Goal: Information Seeking & Learning: Learn about a topic

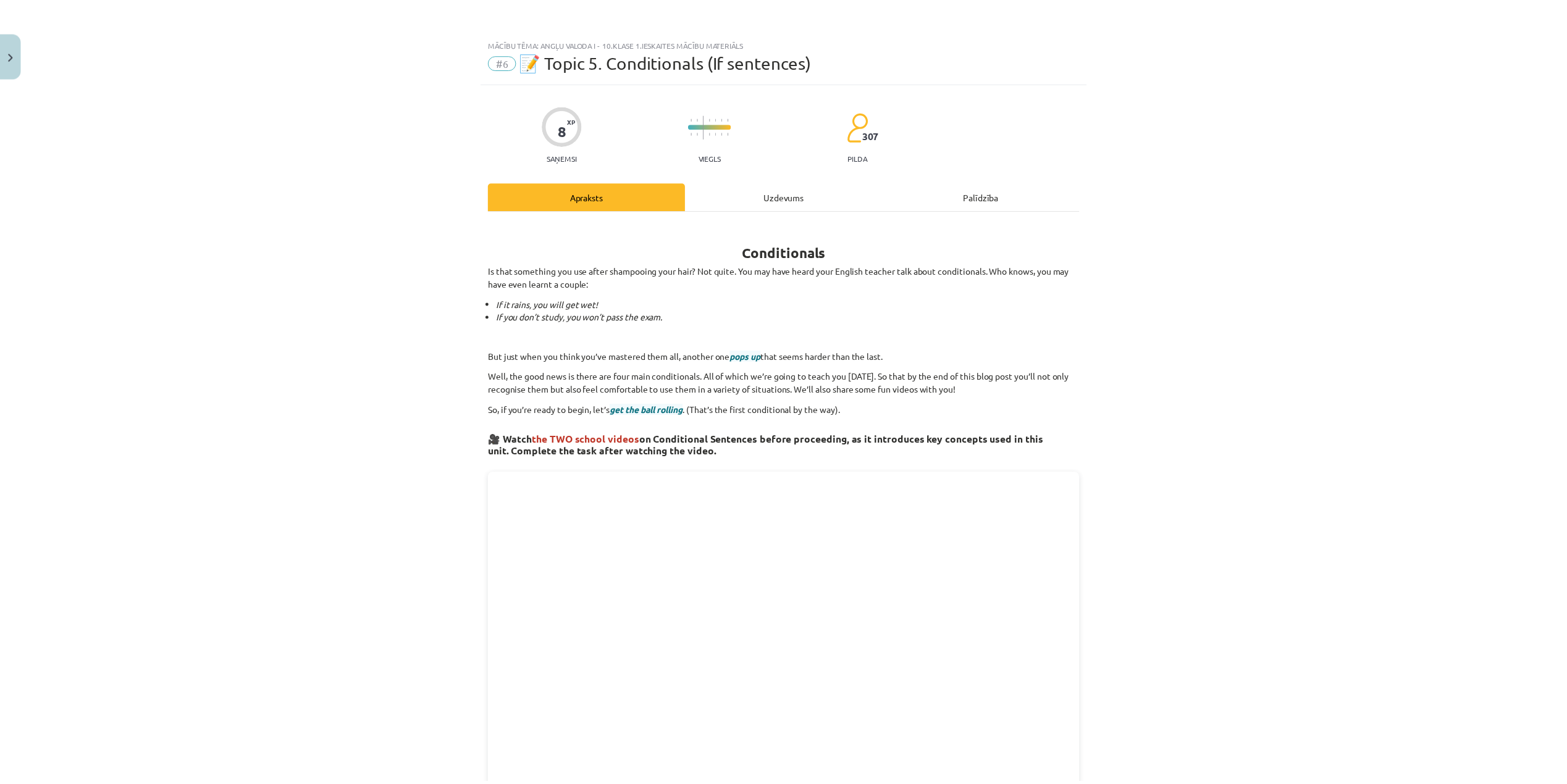
scroll to position [453, 0]
click at [0, 57] on button "Close" at bounding box center [10, 54] width 21 height 46
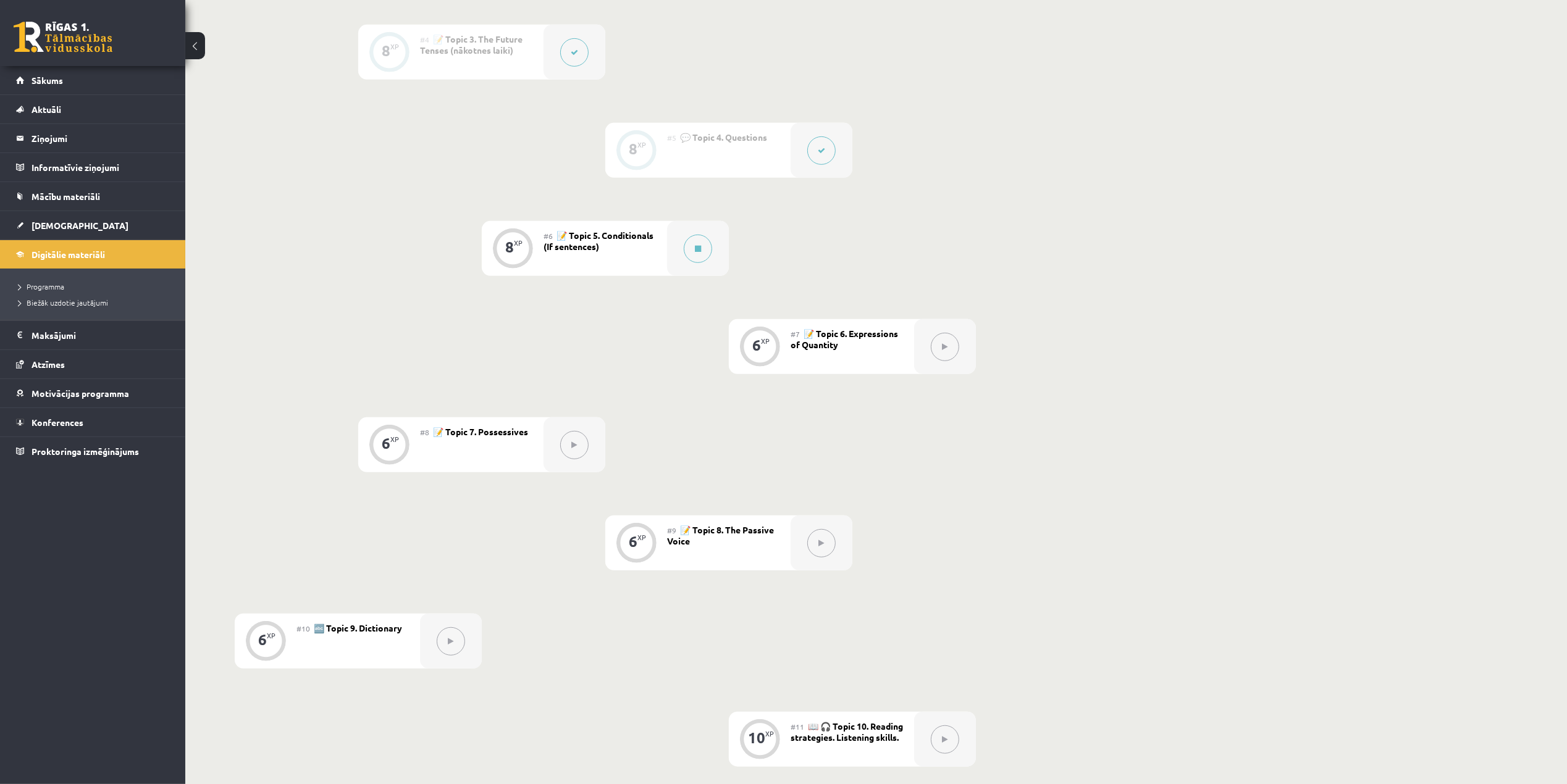
scroll to position [536, 0]
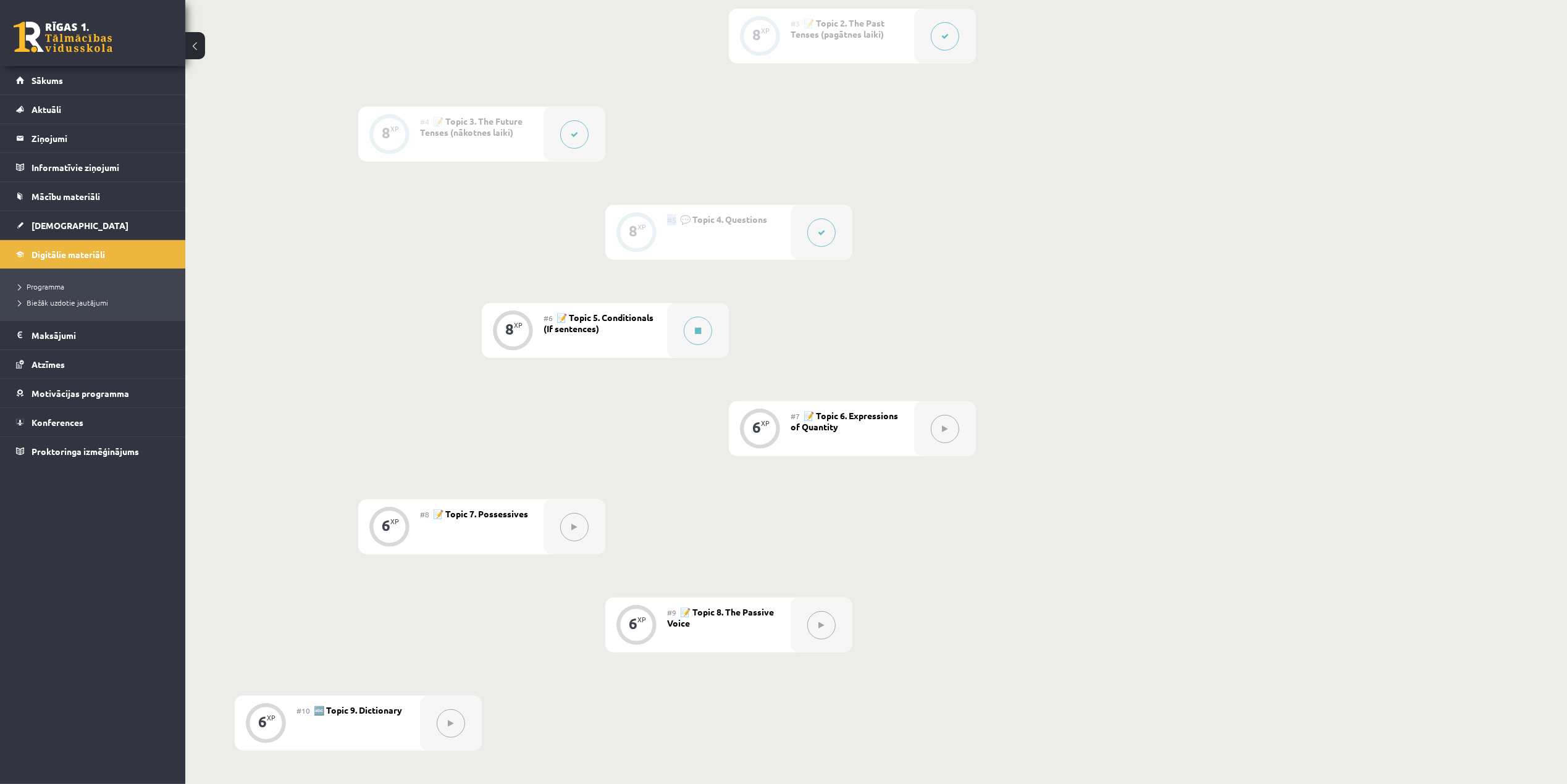
click at [674, 221] on span "#5" at bounding box center [671, 220] width 9 height 10
click at [673, 221] on span "#5" at bounding box center [671, 220] width 9 height 10
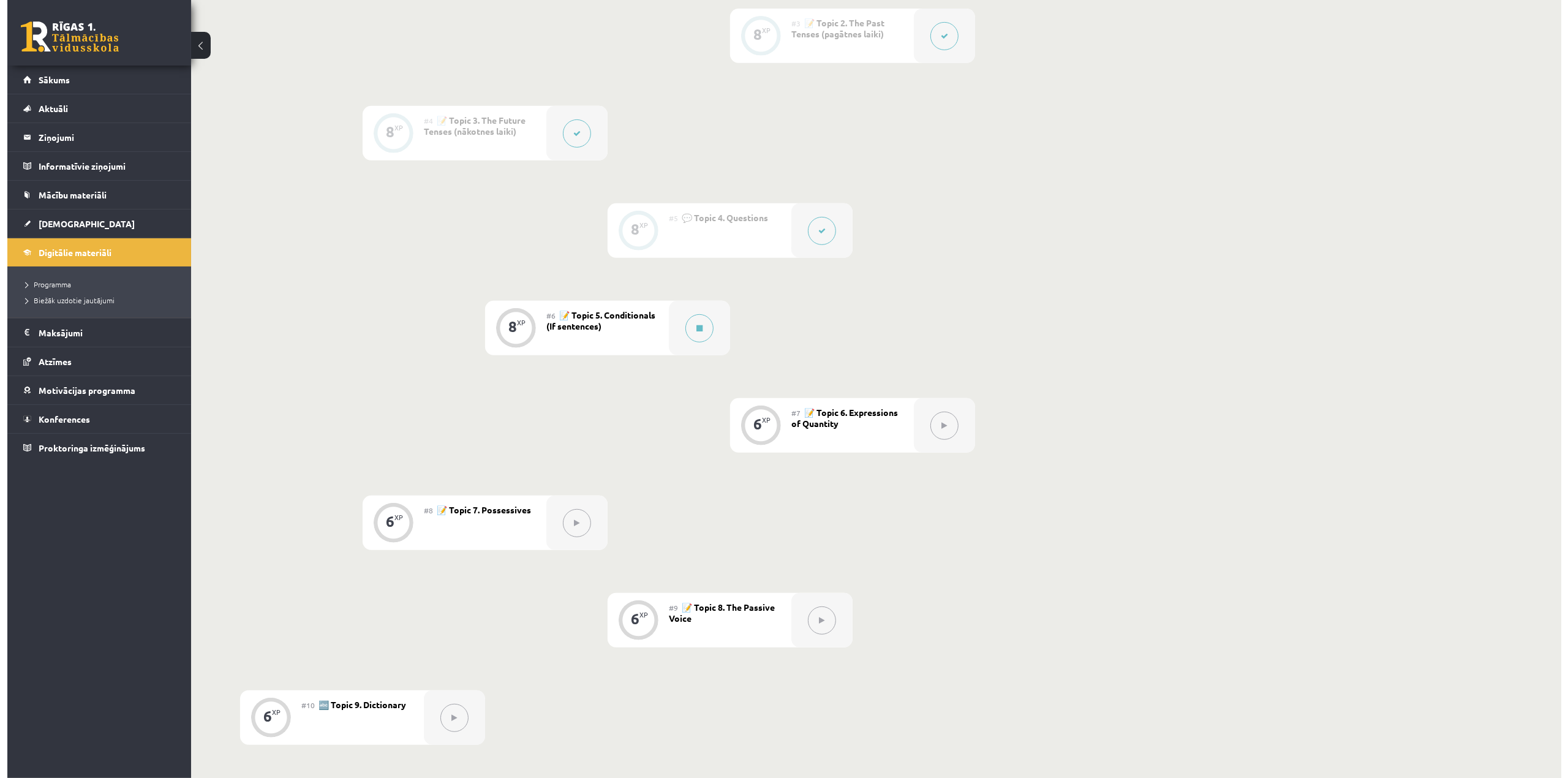
scroll to position [450, 0]
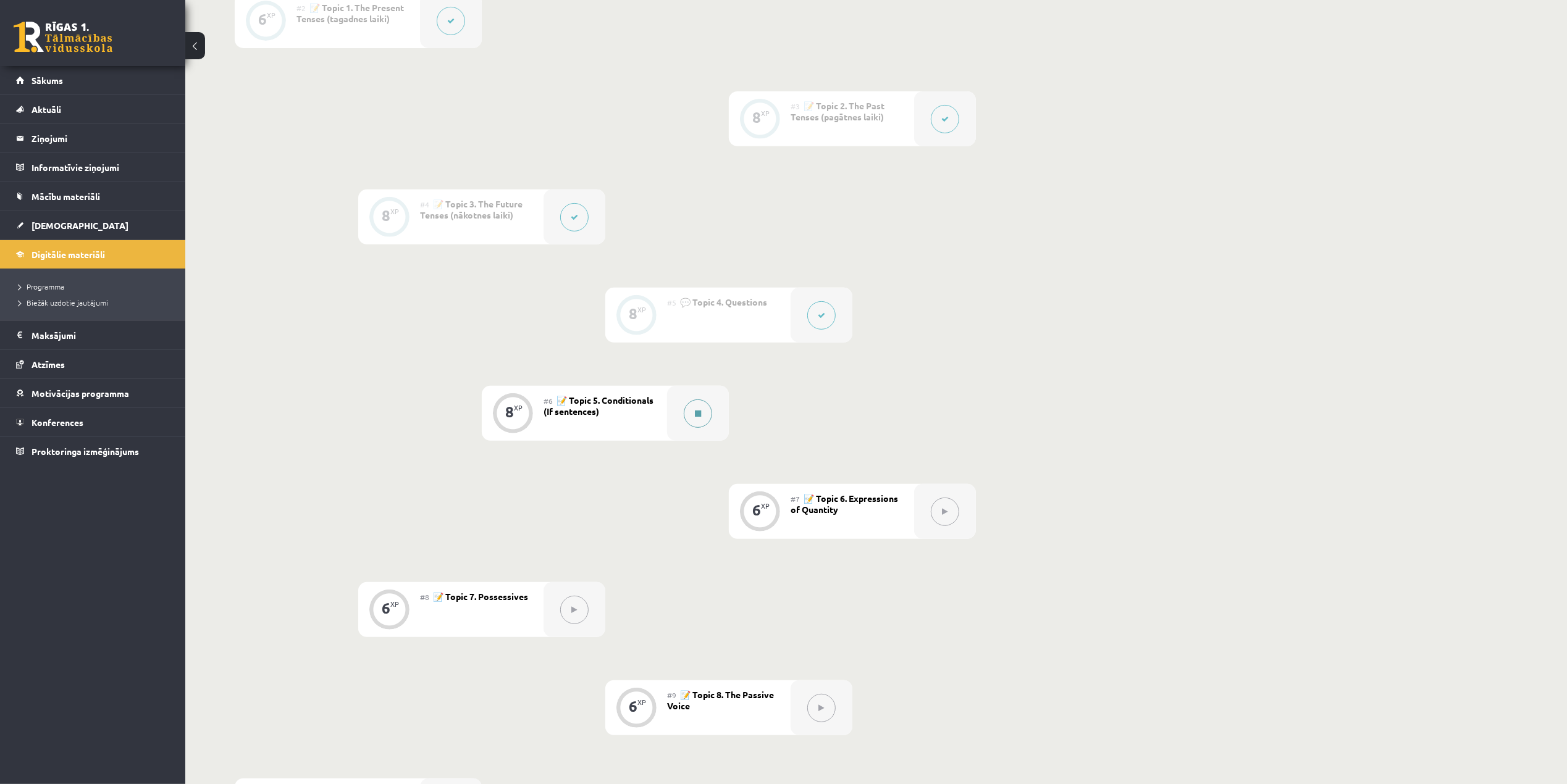
click at [702, 410] on button at bounding box center [698, 413] width 28 height 28
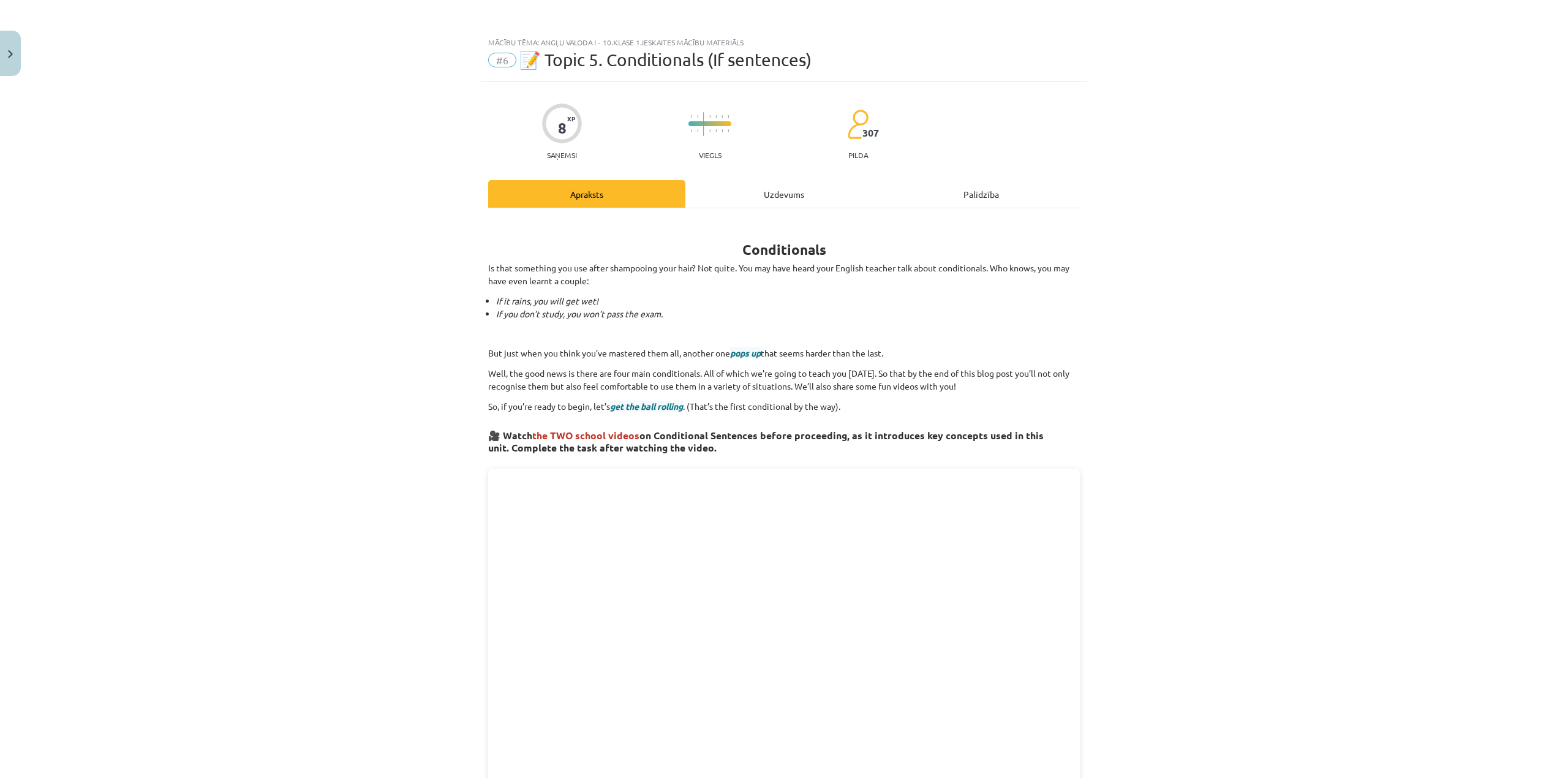
click at [783, 194] on div "Uzdevums" at bounding box center [784, 194] width 198 height 27
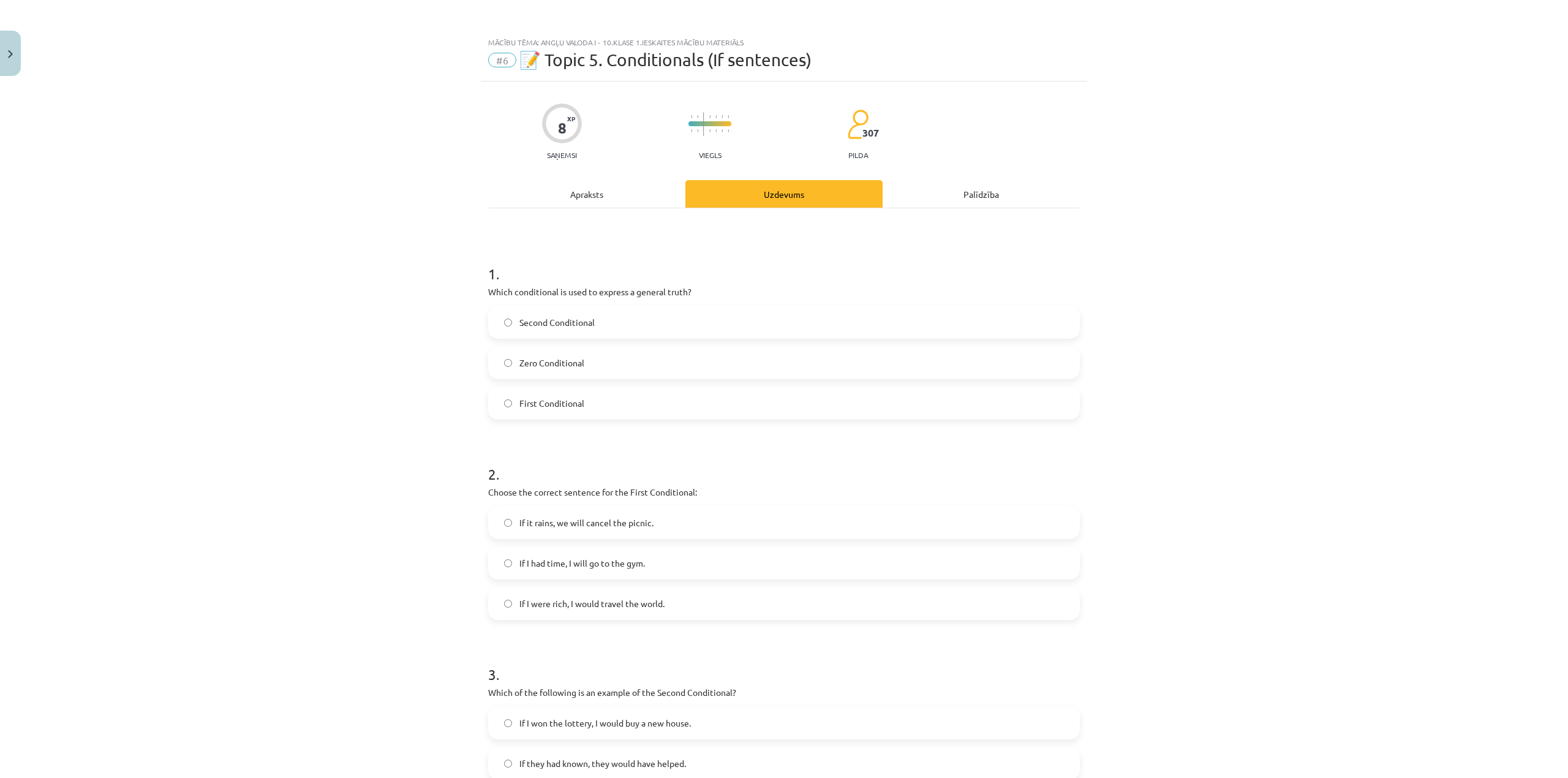
scroll to position [31, 0]
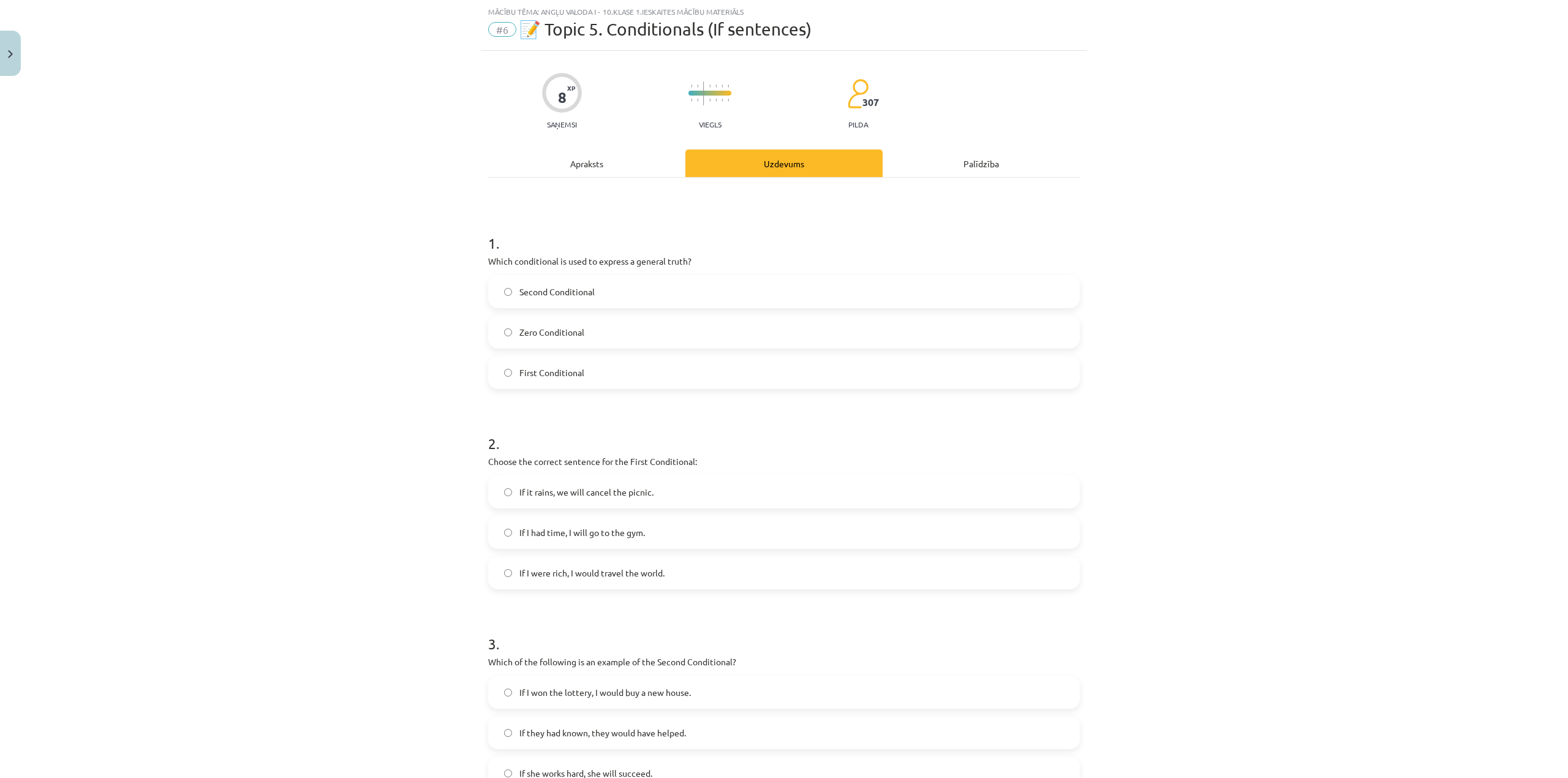
click at [599, 159] on div "Apraksts" at bounding box center [587, 163] width 198 height 27
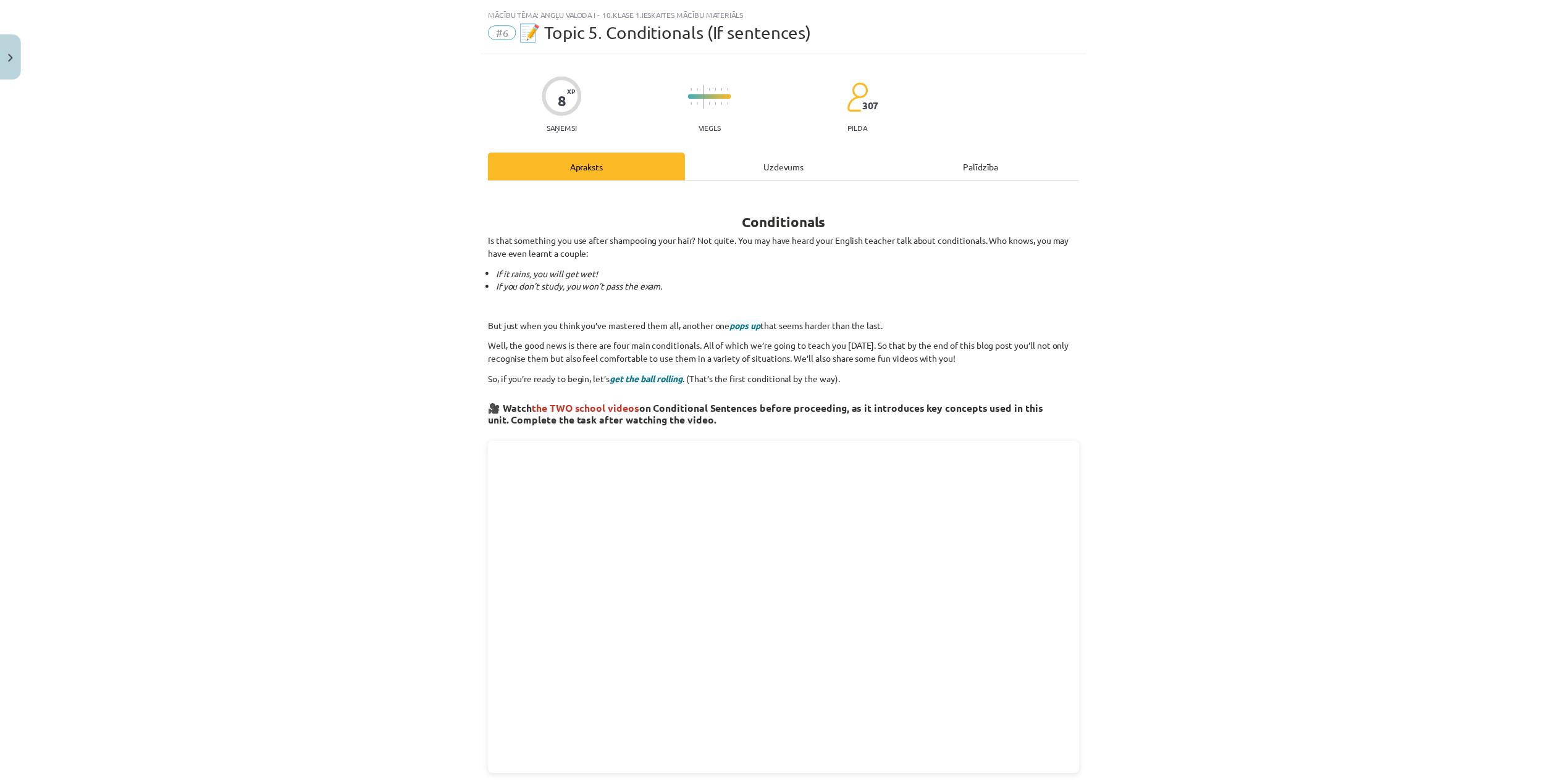
scroll to position [0, 0]
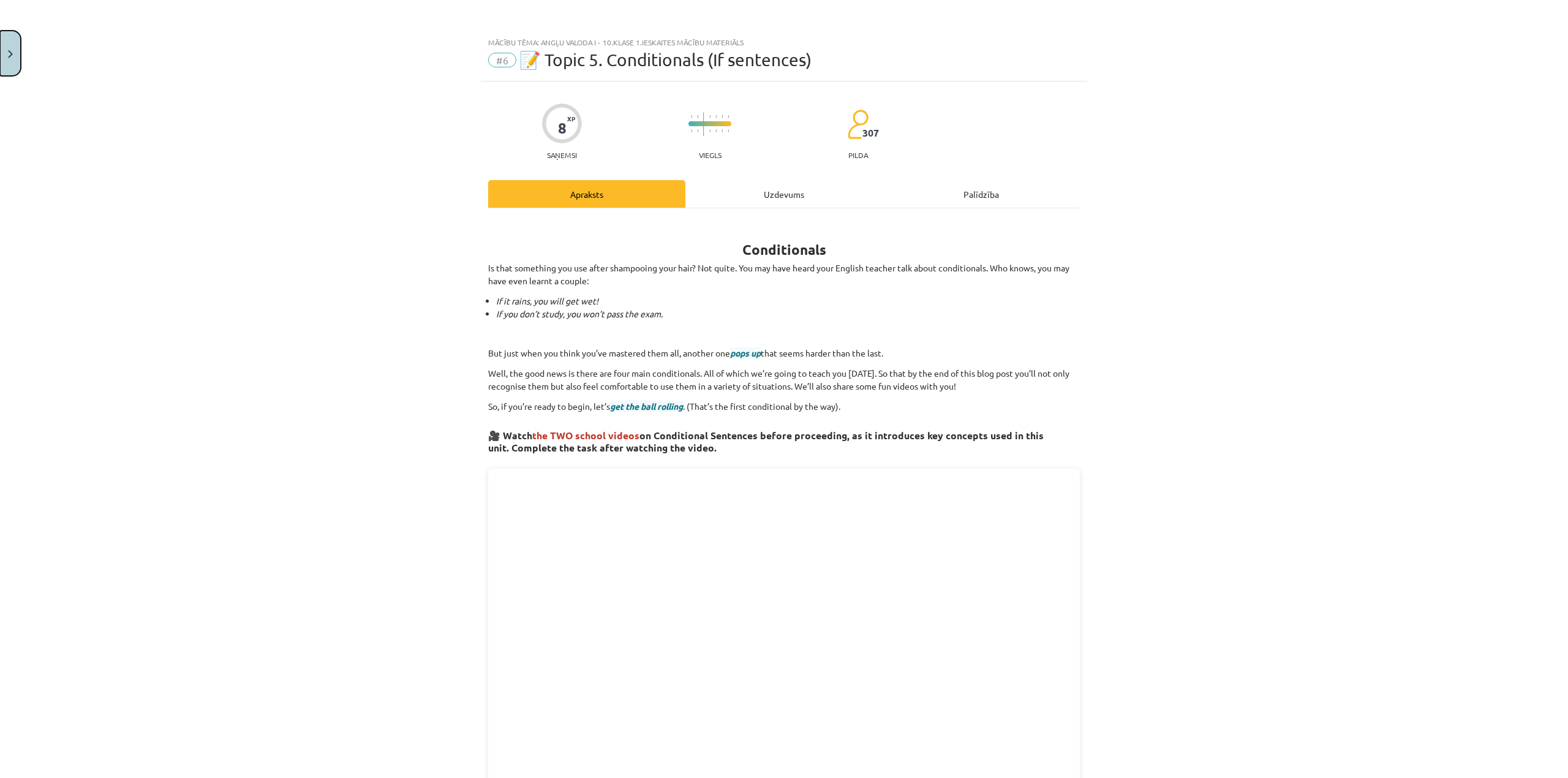
click at [13, 51] on img "Close" at bounding box center [10, 54] width 5 height 8
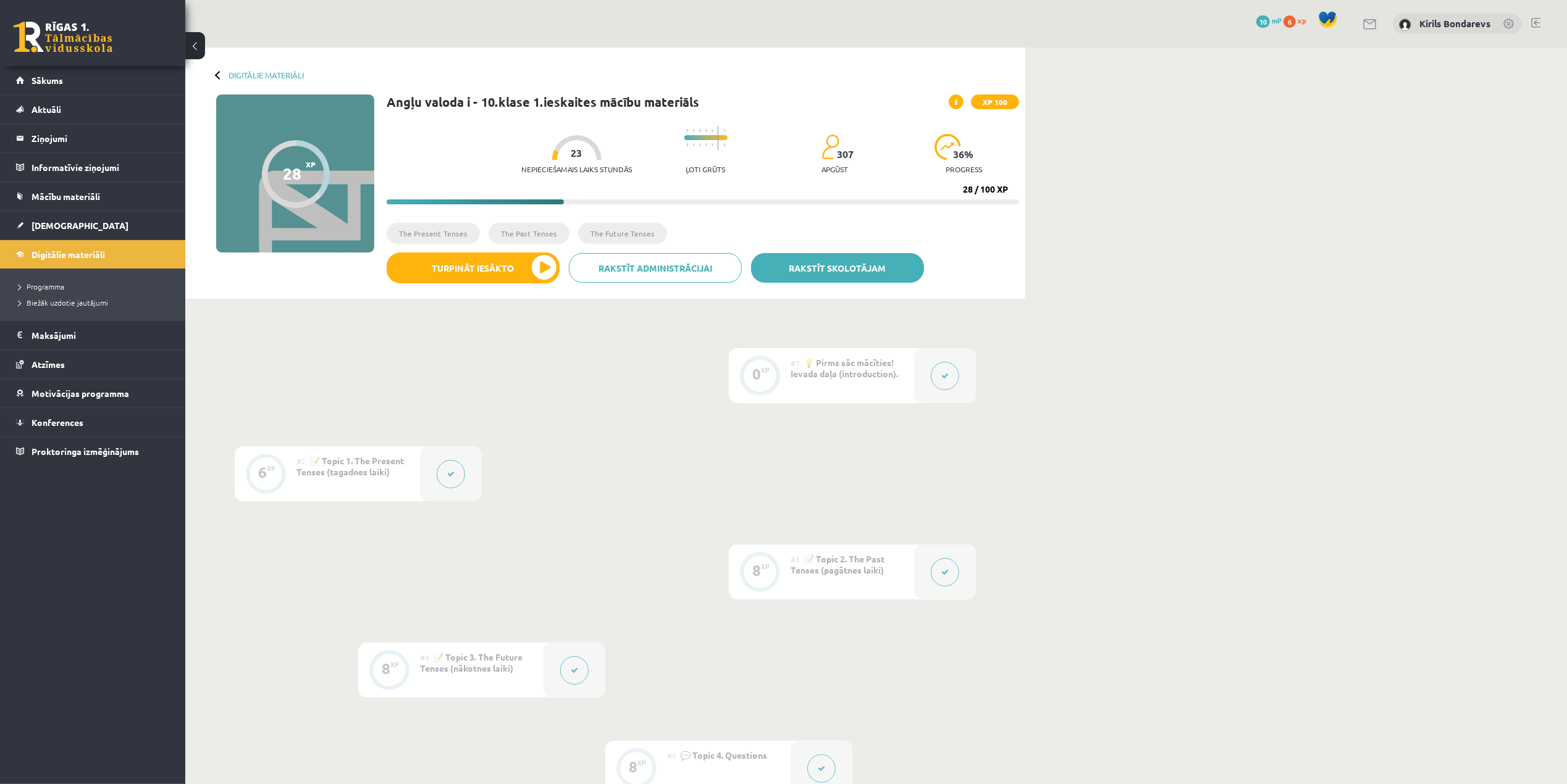
click at [830, 267] on link "Rakstīt skolotājam" at bounding box center [837, 268] width 173 height 29
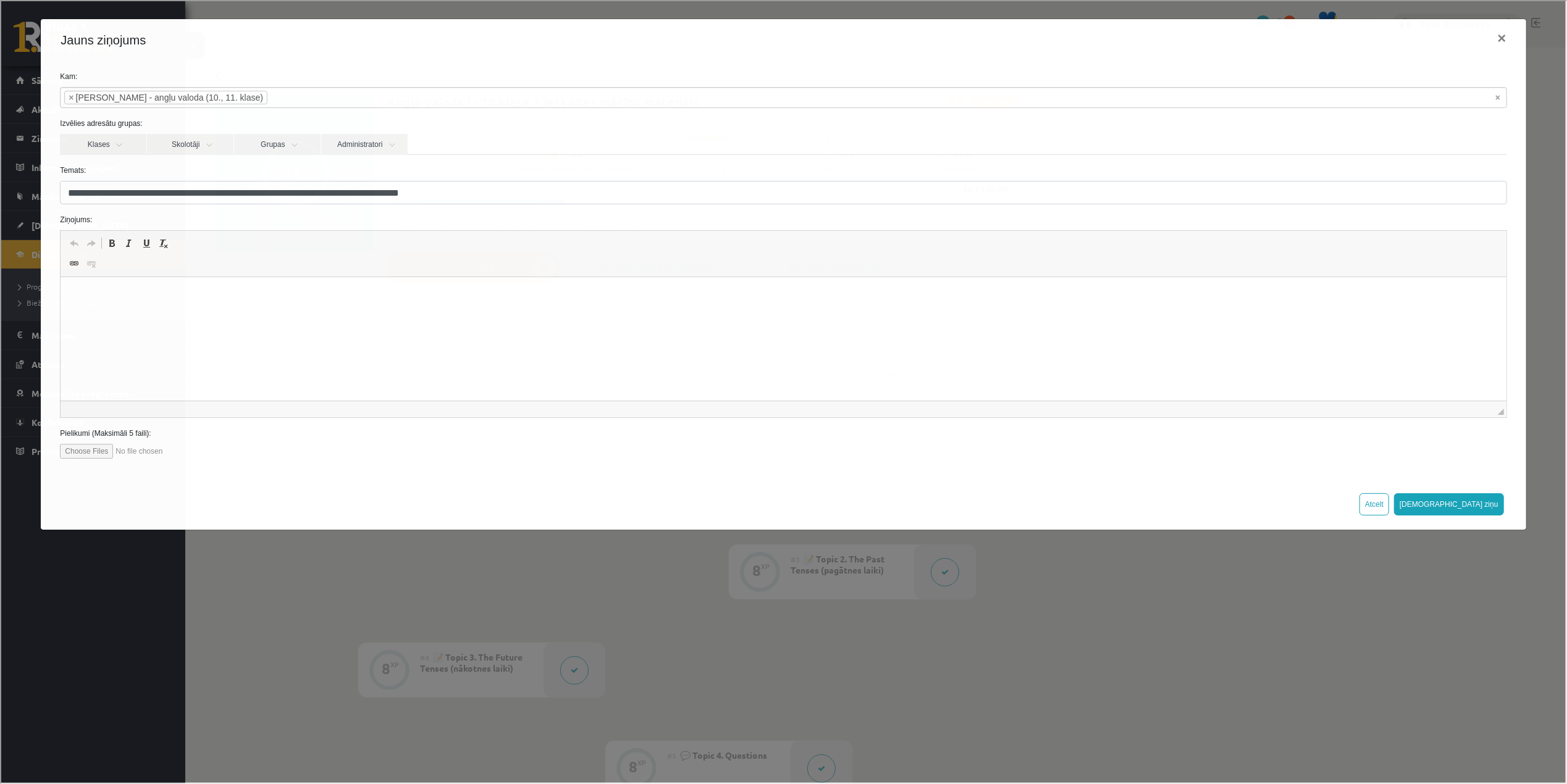
click at [1042, 667] on div "**********" at bounding box center [782, 391] width 1564 height 781
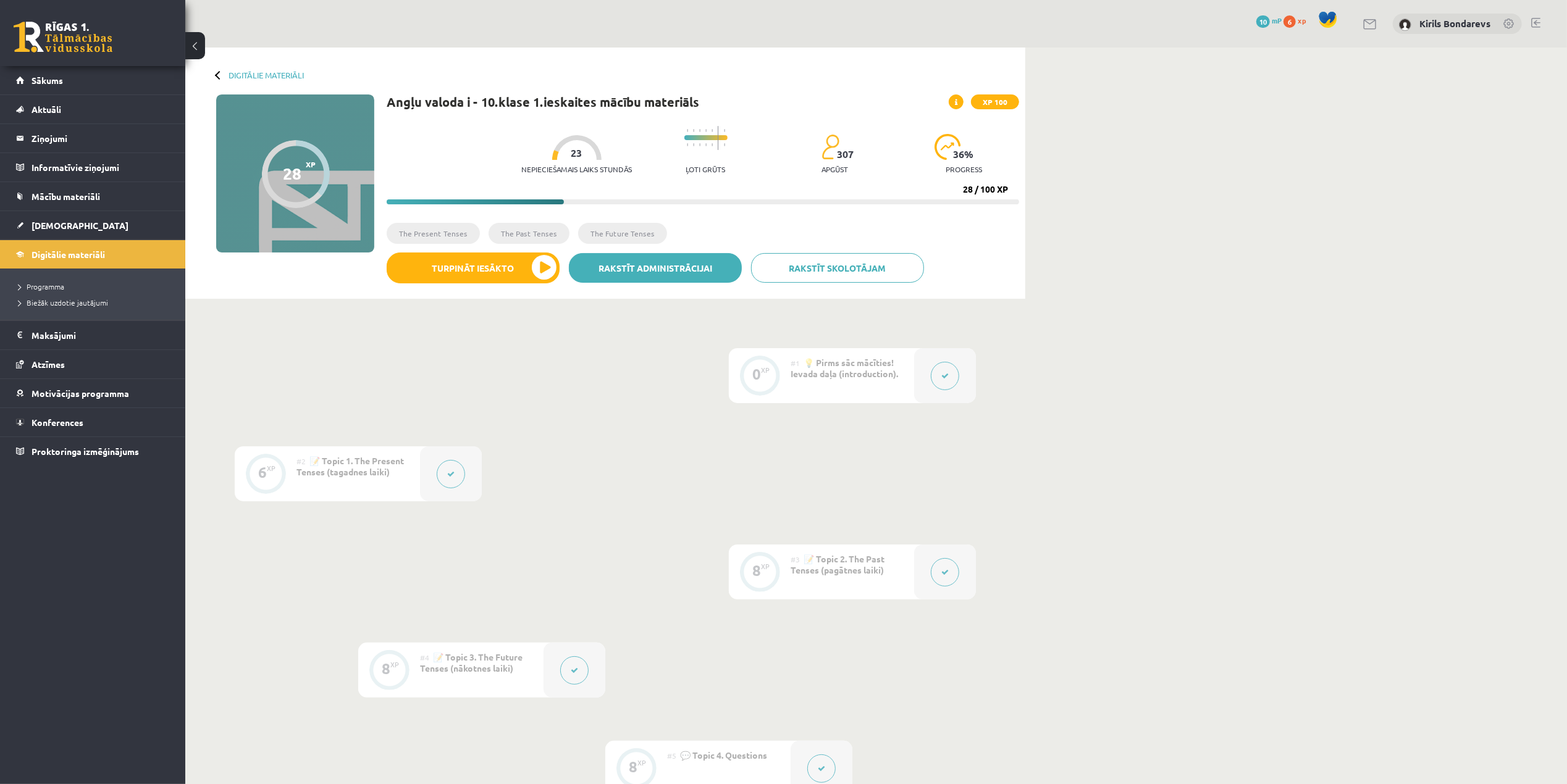
click at [640, 267] on link "Rakstīt administrācijai" at bounding box center [655, 268] width 173 height 29
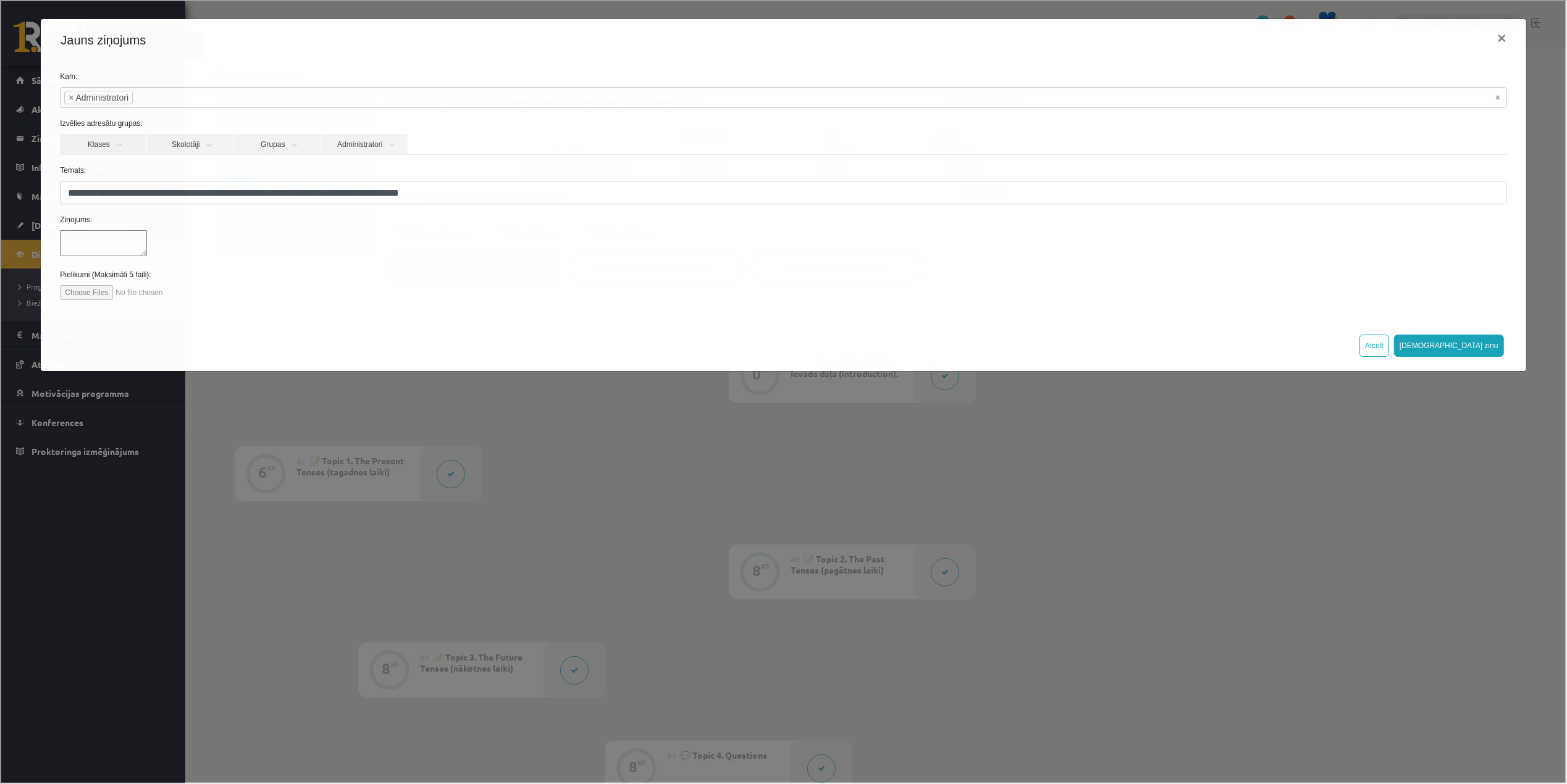
click at [1137, 536] on div "**********" at bounding box center [782, 391] width 1564 height 781
select select
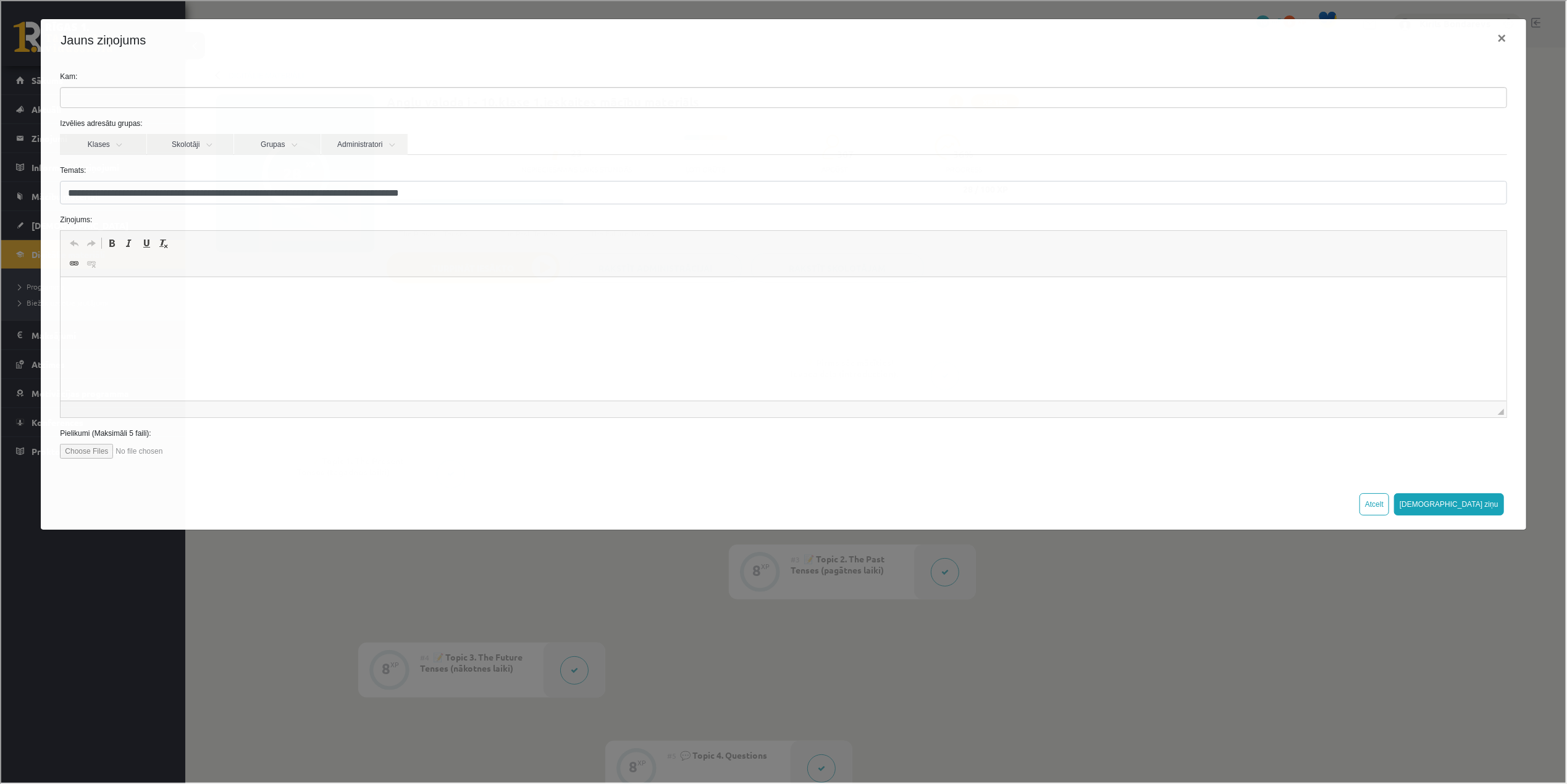
click at [1196, 646] on div "**********" at bounding box center [782, 391] width 1564 height 781
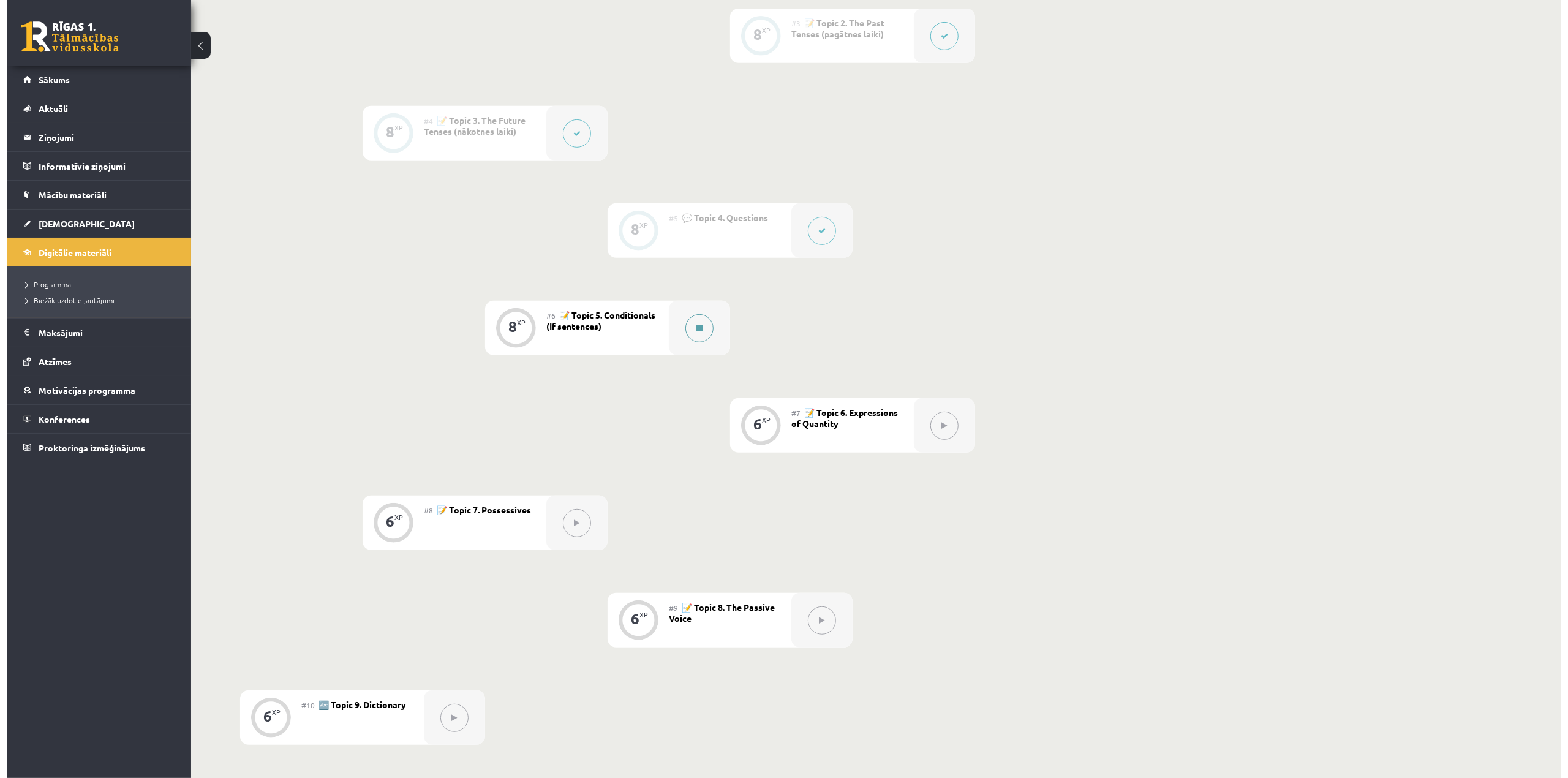
scroll to position [450, 0]
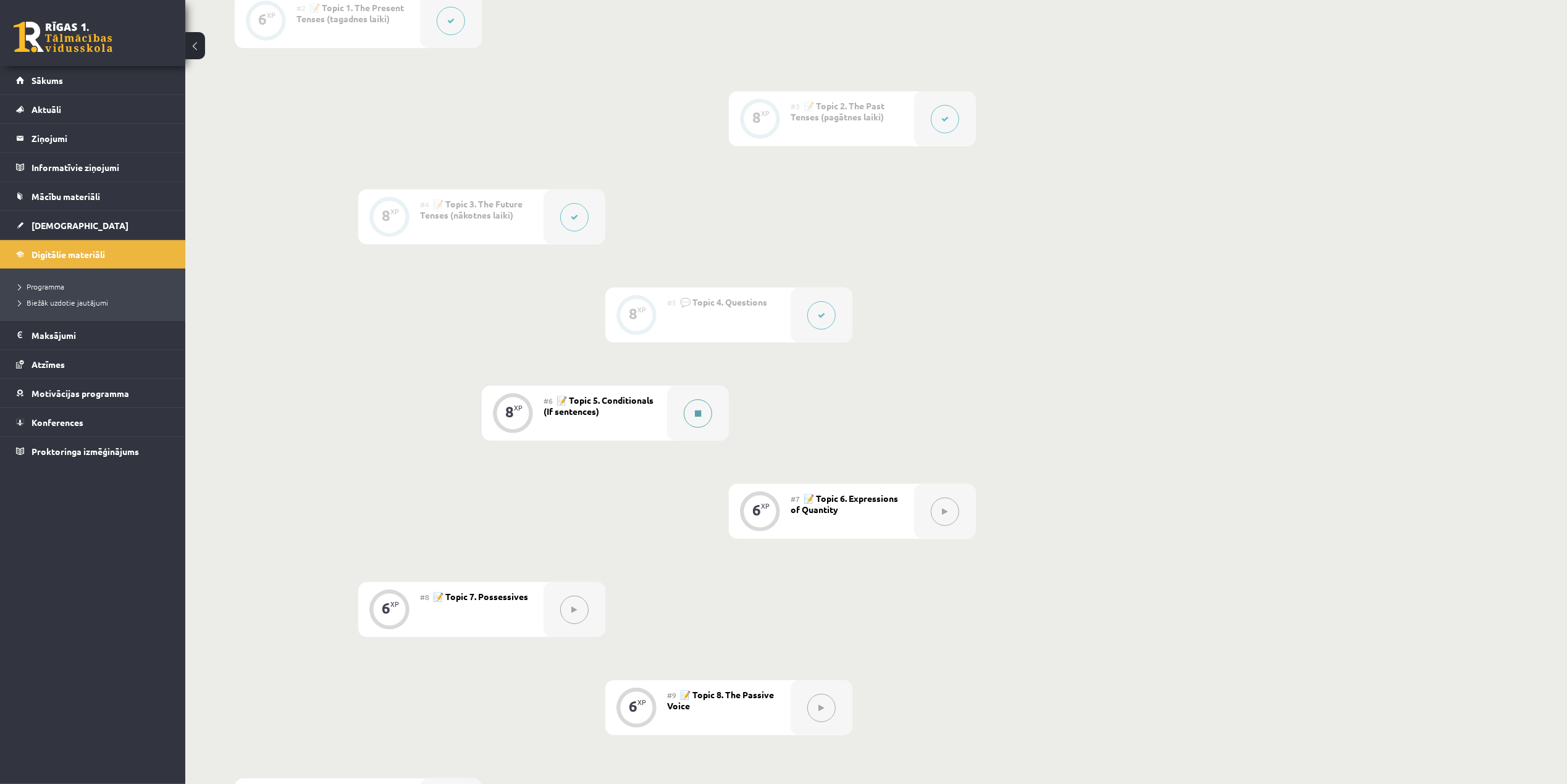
click at [702, 403] on button at bounding box center [698, 413] width 28 height 28
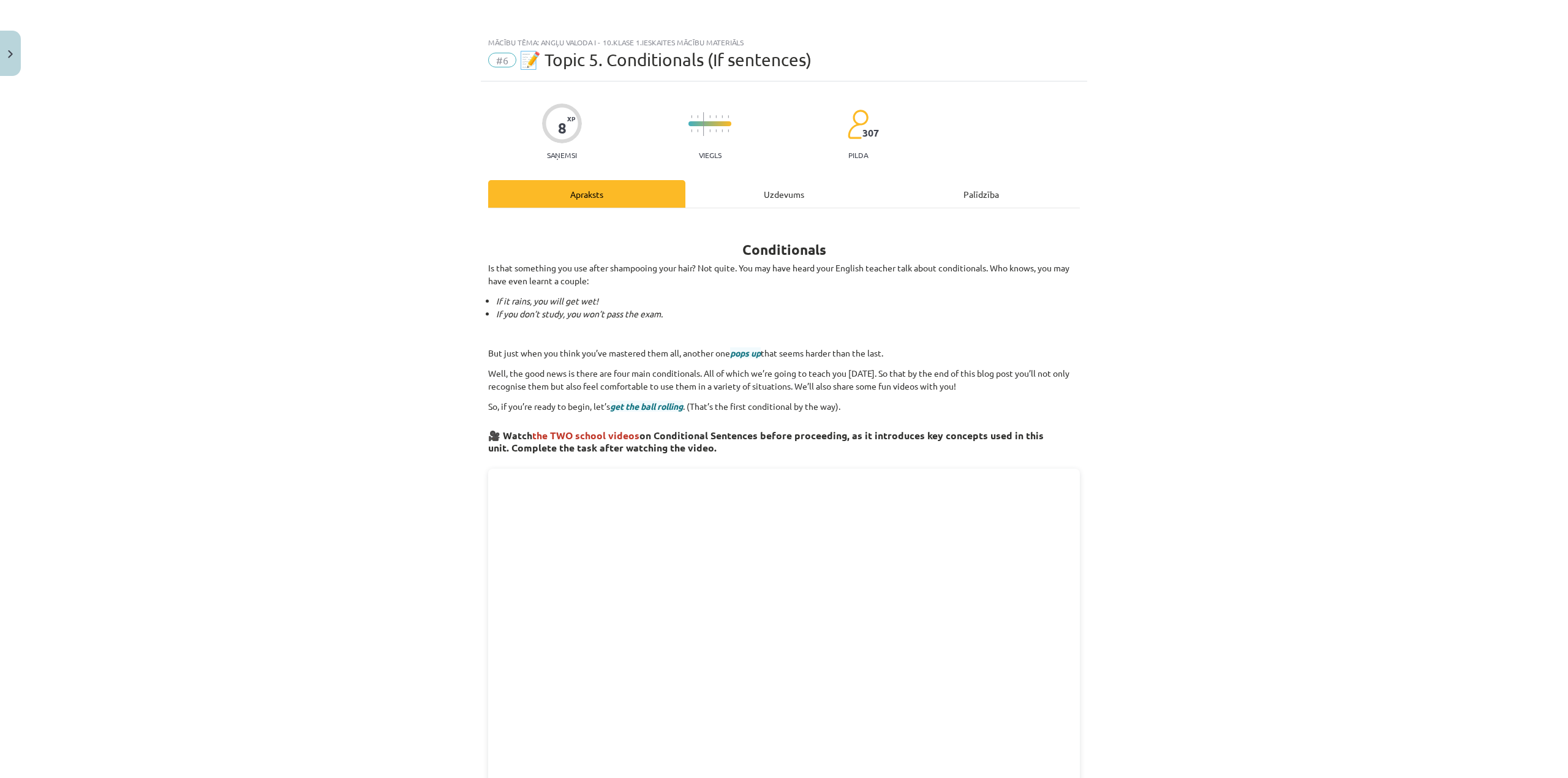
drag, startPoint x: 741, startPoint y: 184, endPoint x: 740, endPoint y: 175, distance: 9.1
click at [740, 177] on div "8 XP Saņemsi Viegls 307 pilda Apraksts Uzdevums Palīdzība Conditionals Is that …" at bounding box center [784, 668] width 607 height 1172
click at [770, 199] on div "Uzdevums" at bounding box center [784, 194] width 198 height 27
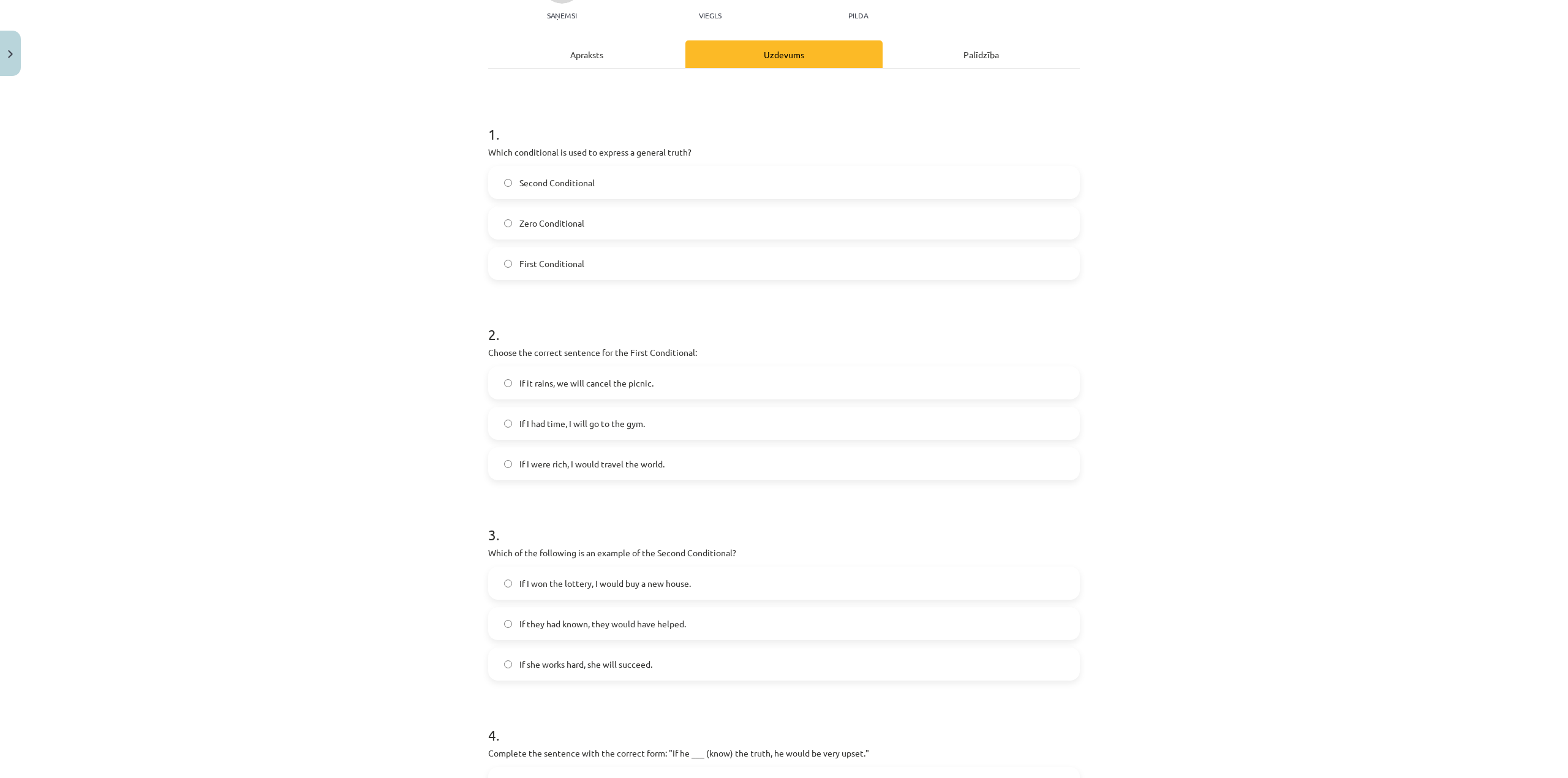
scroll to position [0, 0]
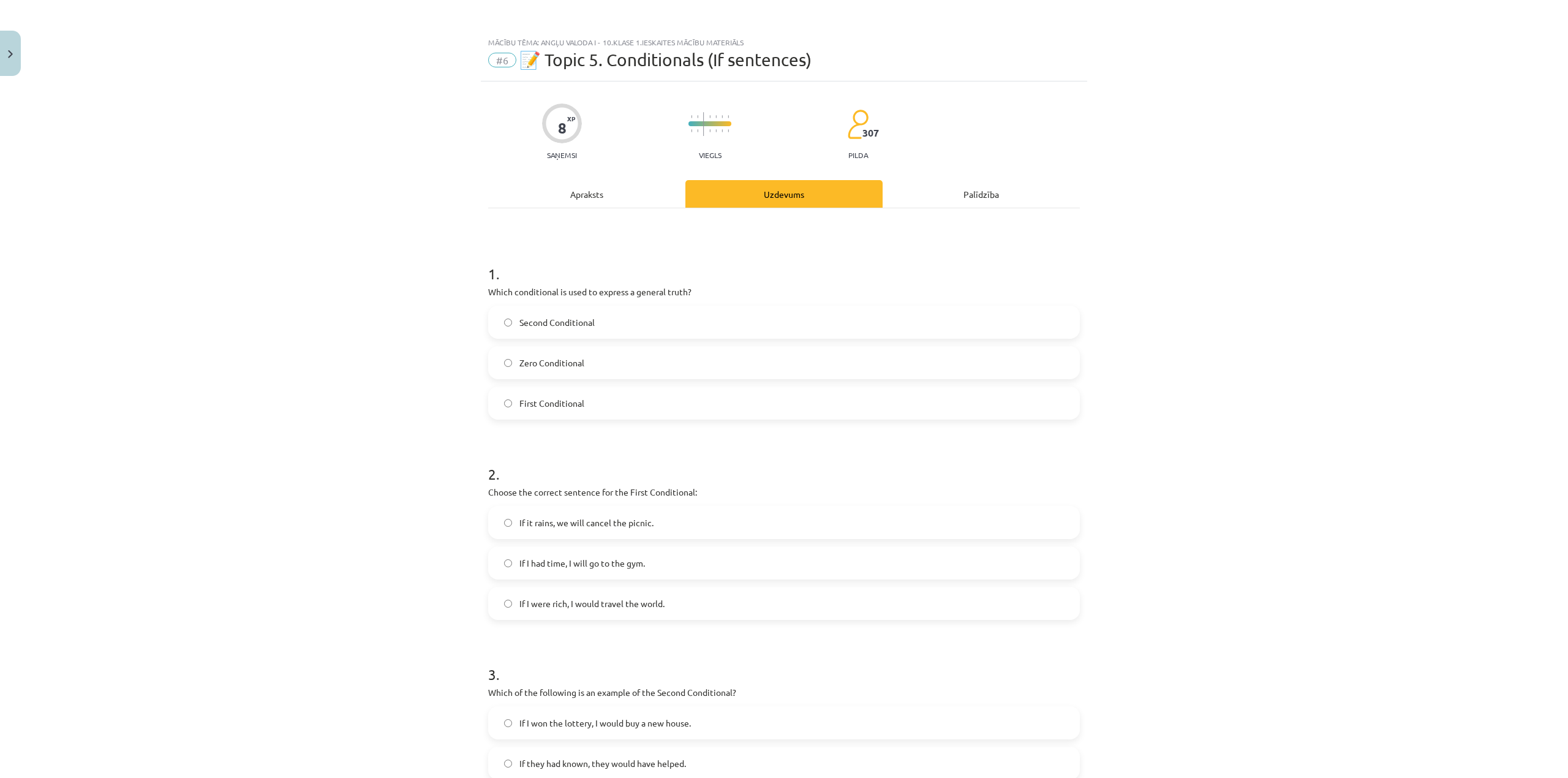
click at [575, 196] on div "Apraksts" at bounding box center [587, 194] width 198 height 27
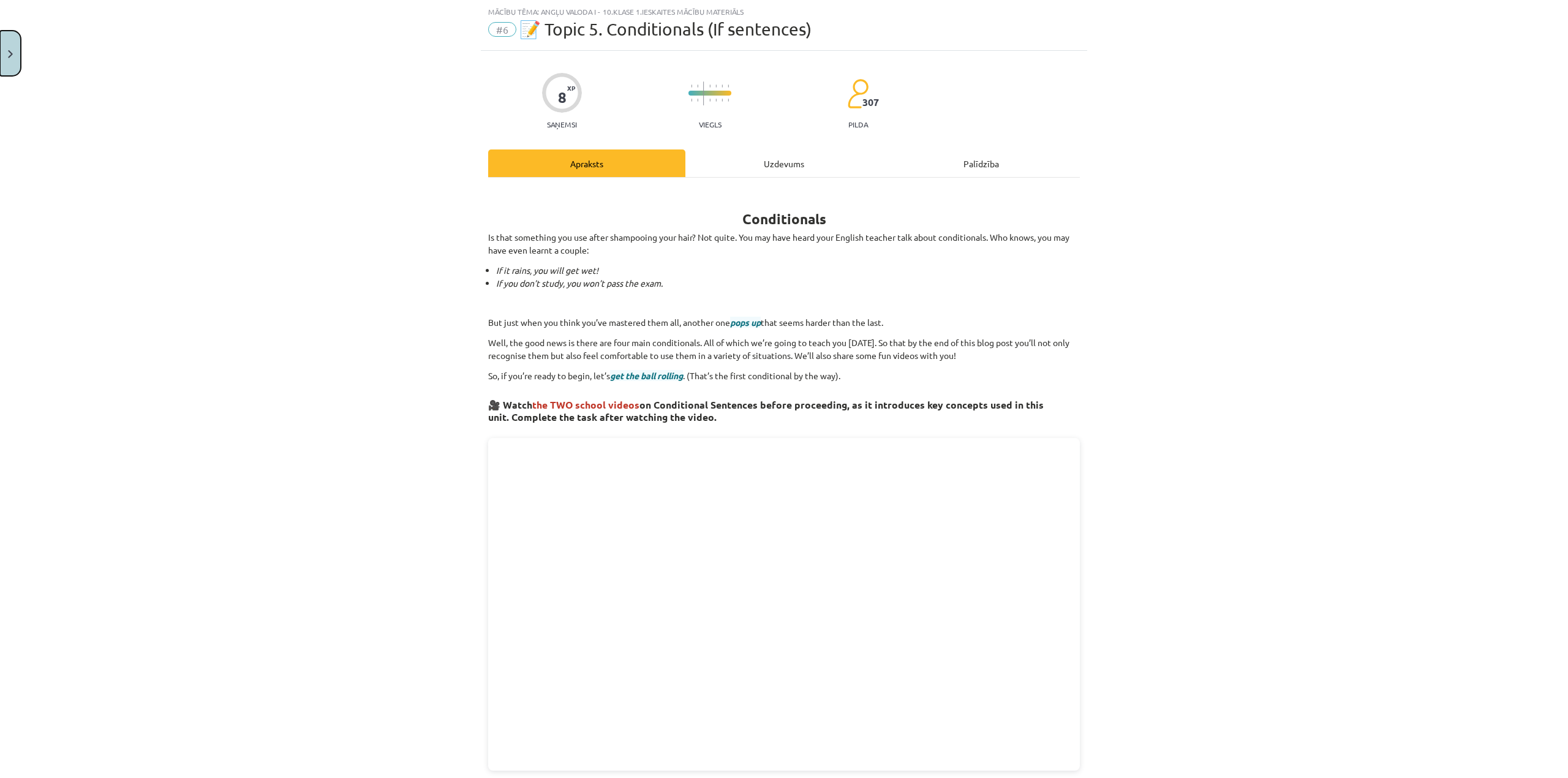
click at [8, 54] on img "Close" at bounding box center [10, 54] width 5 height 8
click at [52, 75] on div "Mācību tēma: Angļu valoda i - 10.klase 1.ieskaites mācību materiāls #6 📝 Topic …" at bounding box center [784, 389] width 1568 height 778
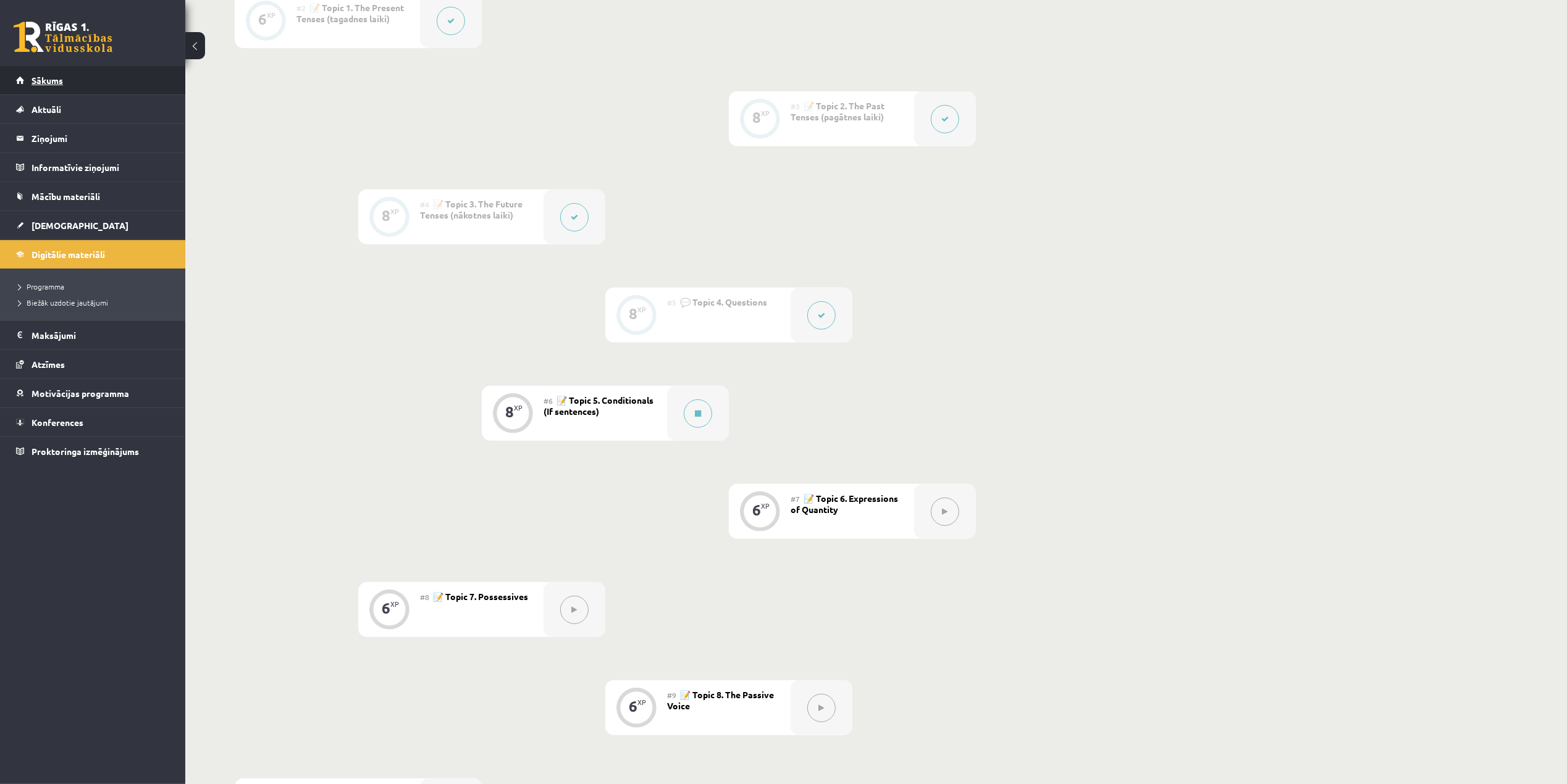
click at [27, 78] on link "Sākums" at bounding box center [92, 80] width 153 height 28
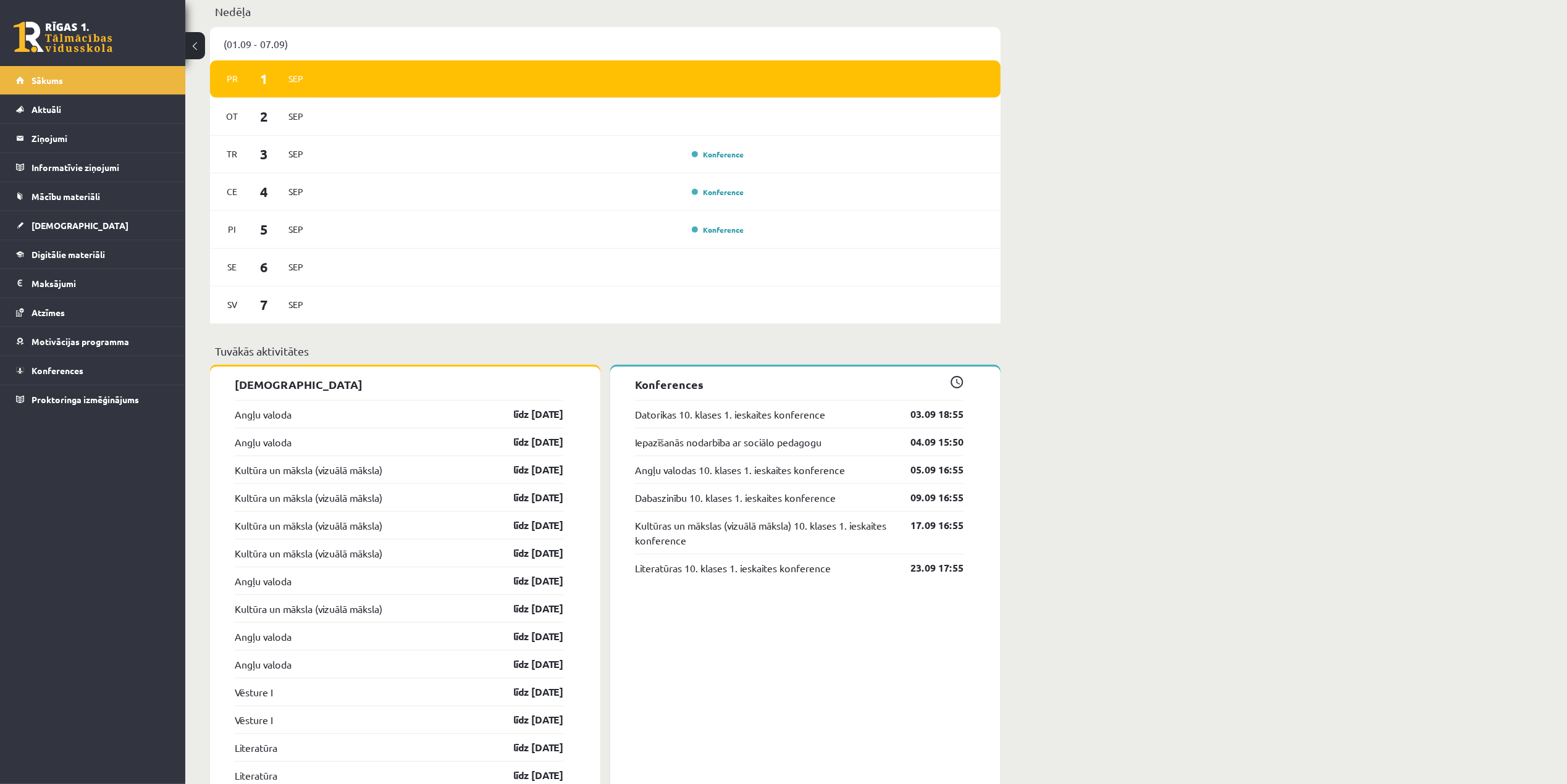
scroll to position [905, 0]
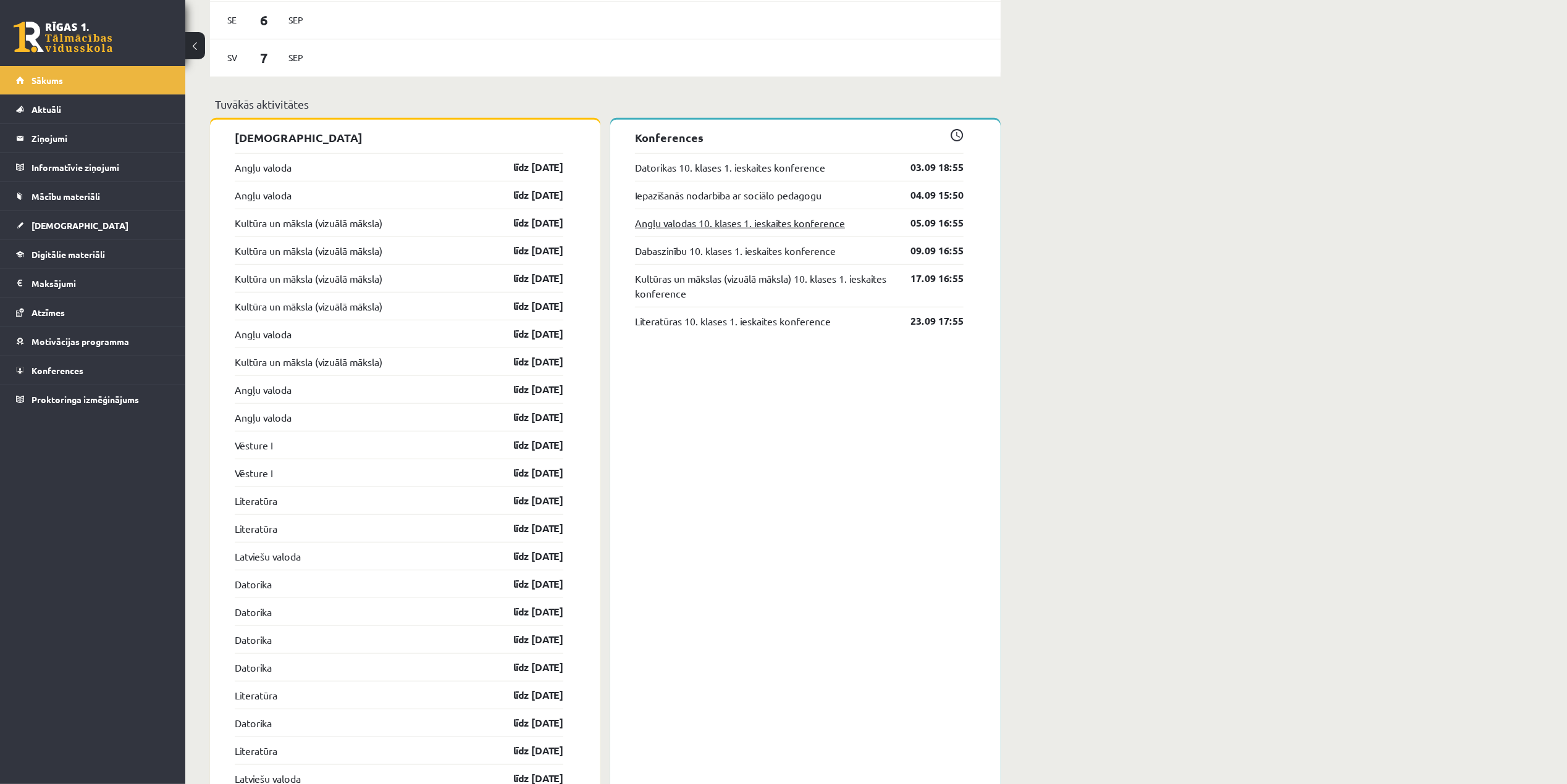
click at [759, 226] on link "Angļu valodas 10. klases 1. ieskaites konference" at bounding box center [740, 223] width 210 height 15
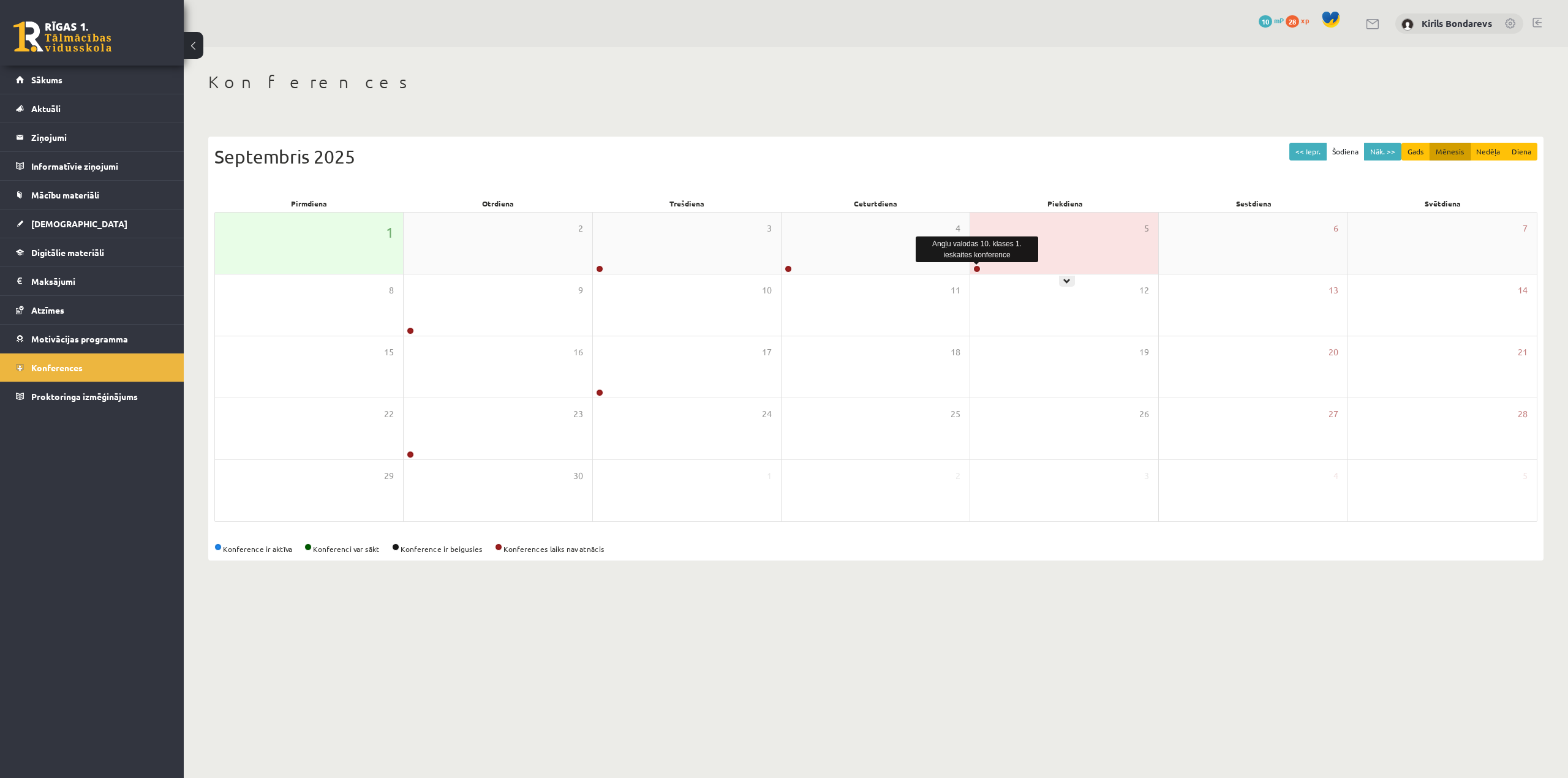
click at [973, 269] on link at bounding box center [977, 269] width 8 height 8
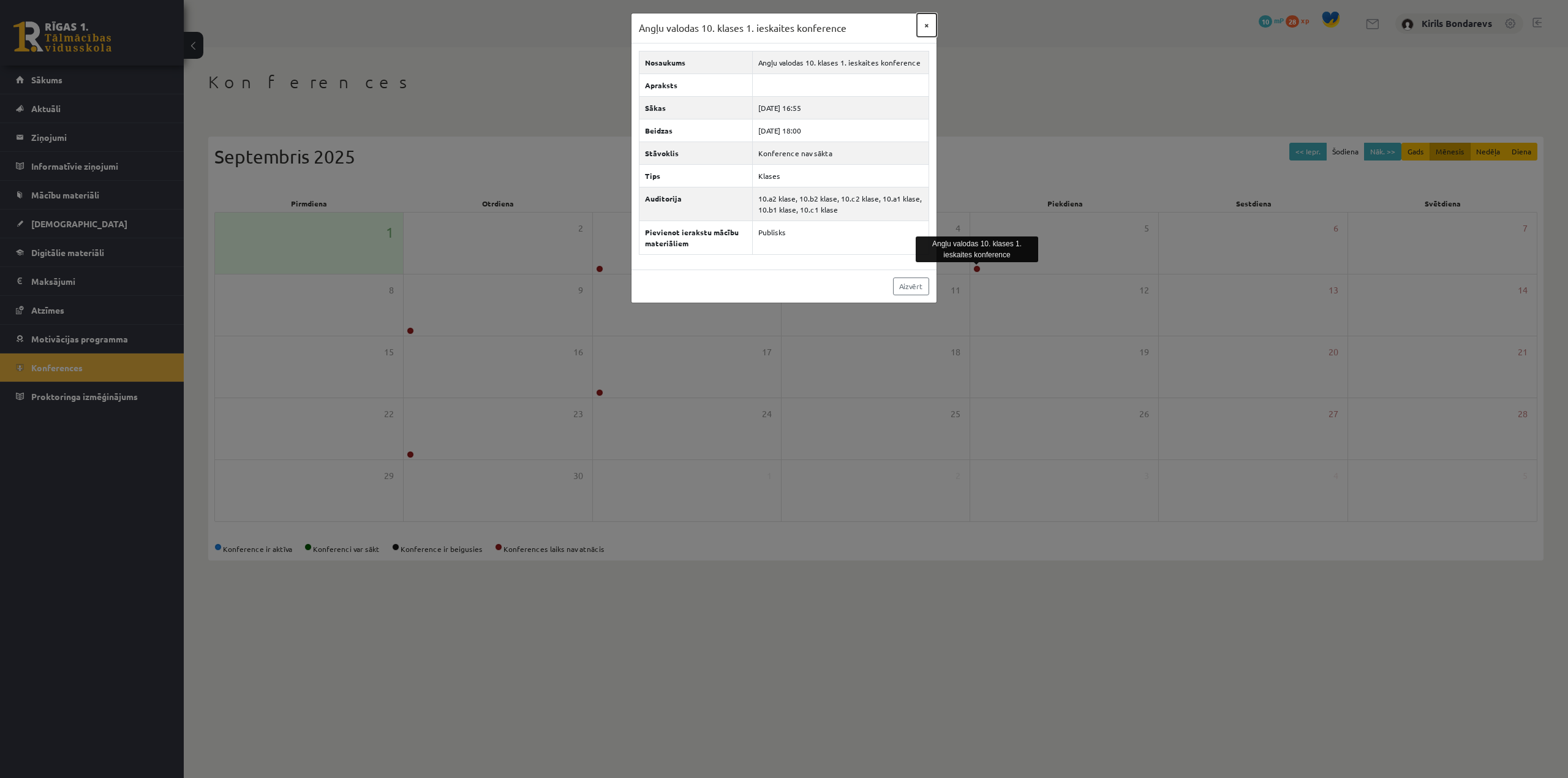
click at [927, 23] on button "×" at bounding box center [926, 25] width 19 height 23
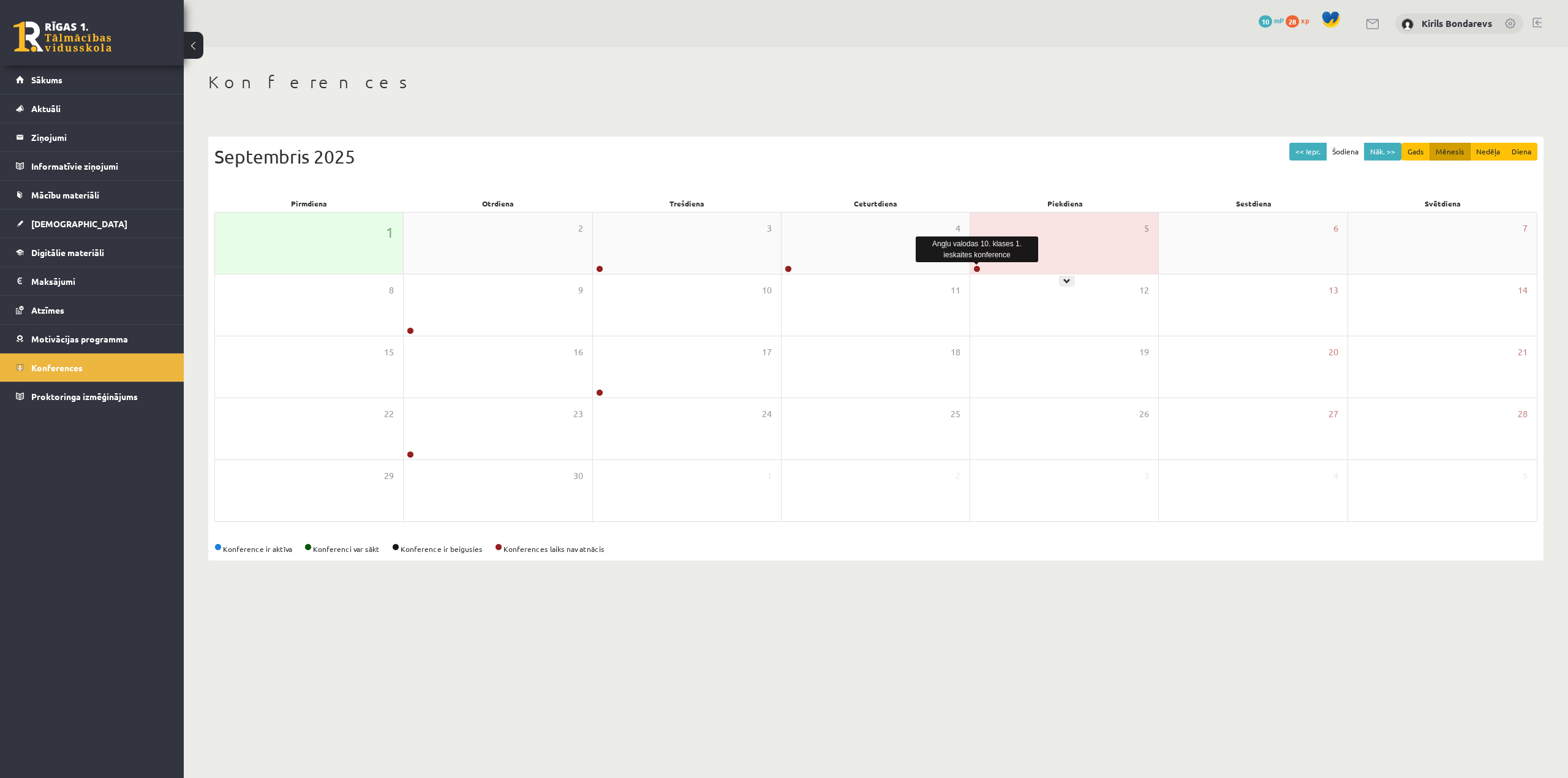
click at [976, 267] on link at bounding box center [977, 269] width 8 height 8
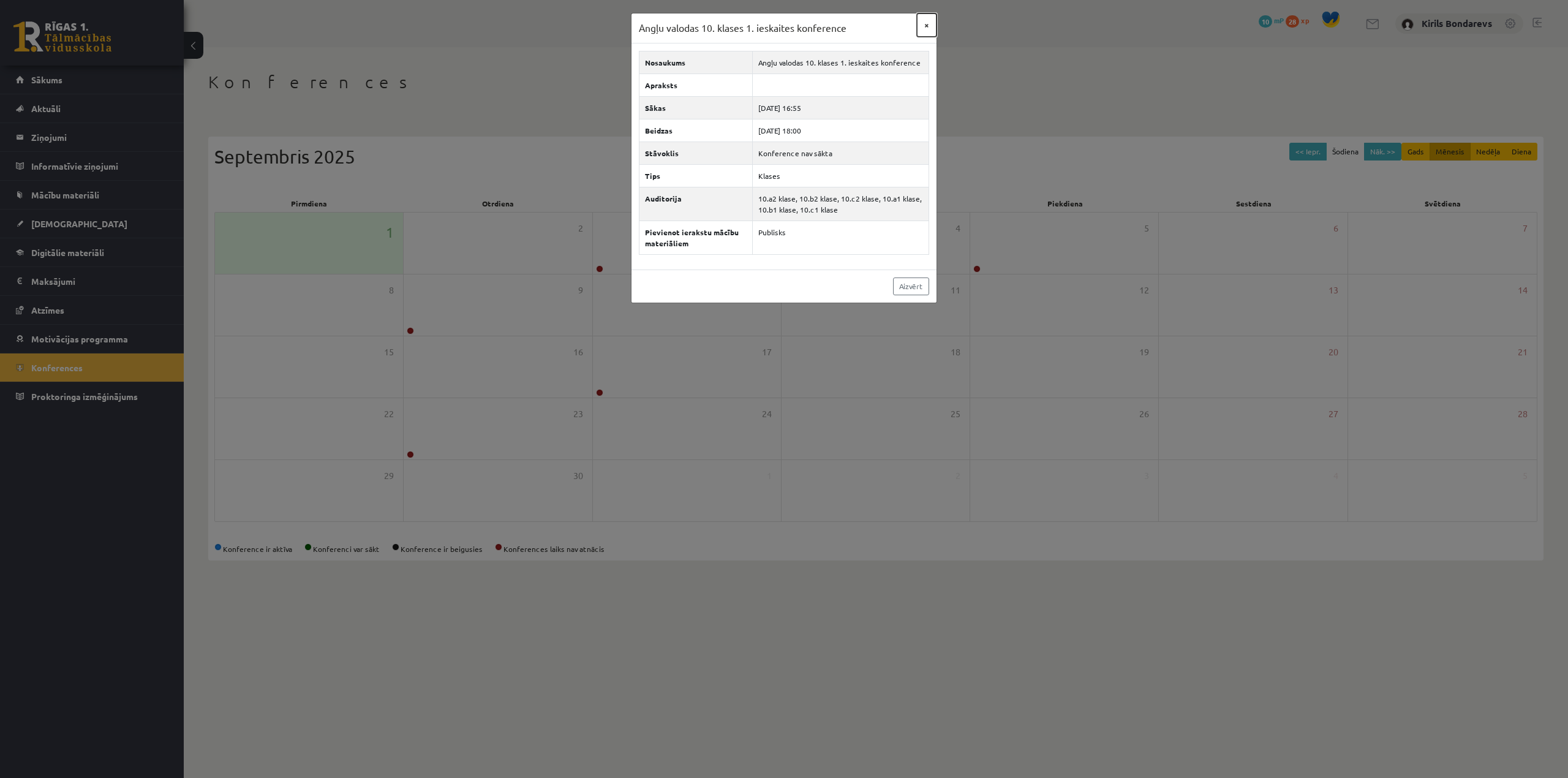
click at [927, 28] on button "×" at bounding box center [926, 25] width 19 height 23
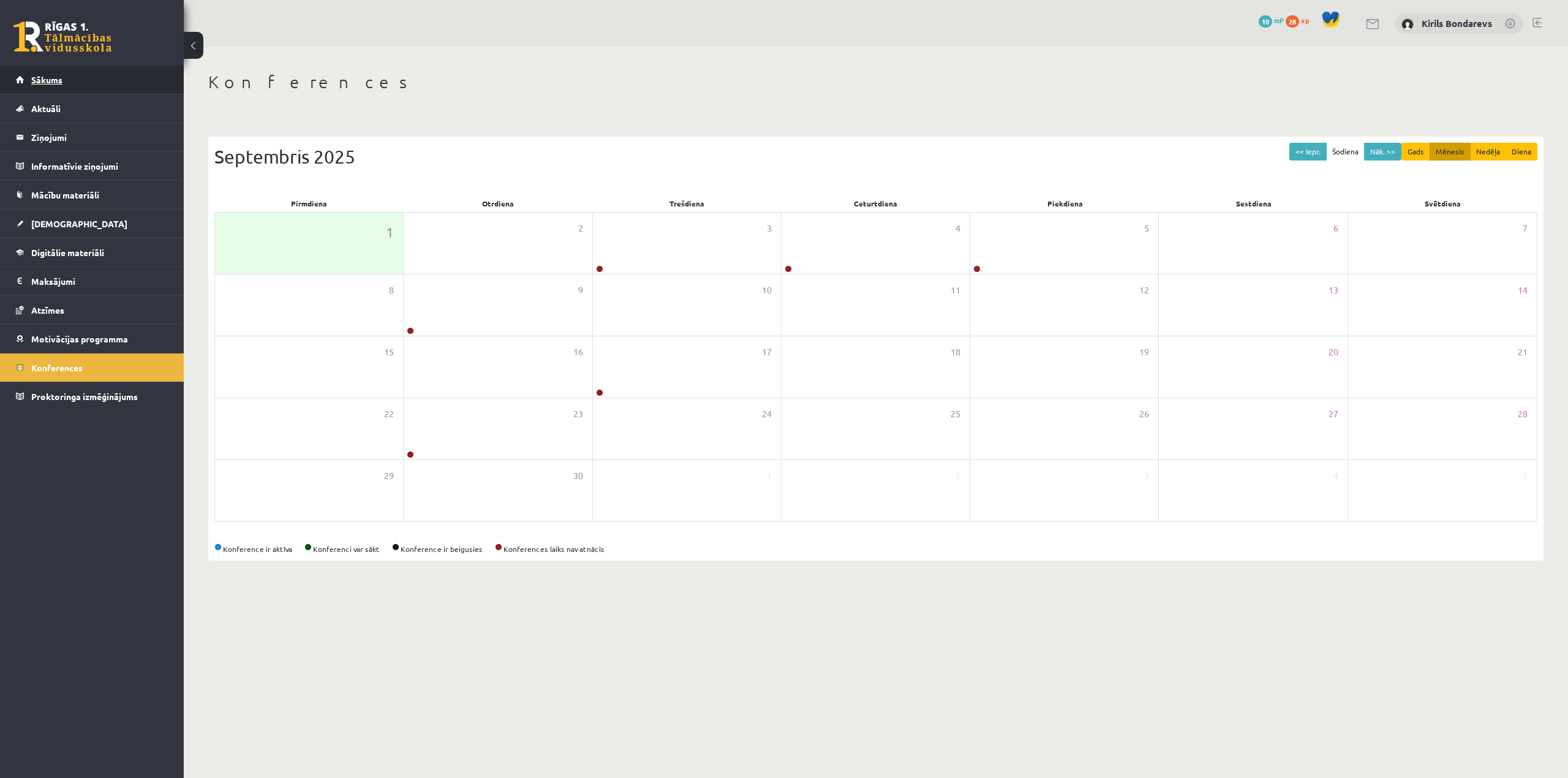
click at [42, 75] on span "Sākums" at bounding box center [47, 78] width 31 height 11
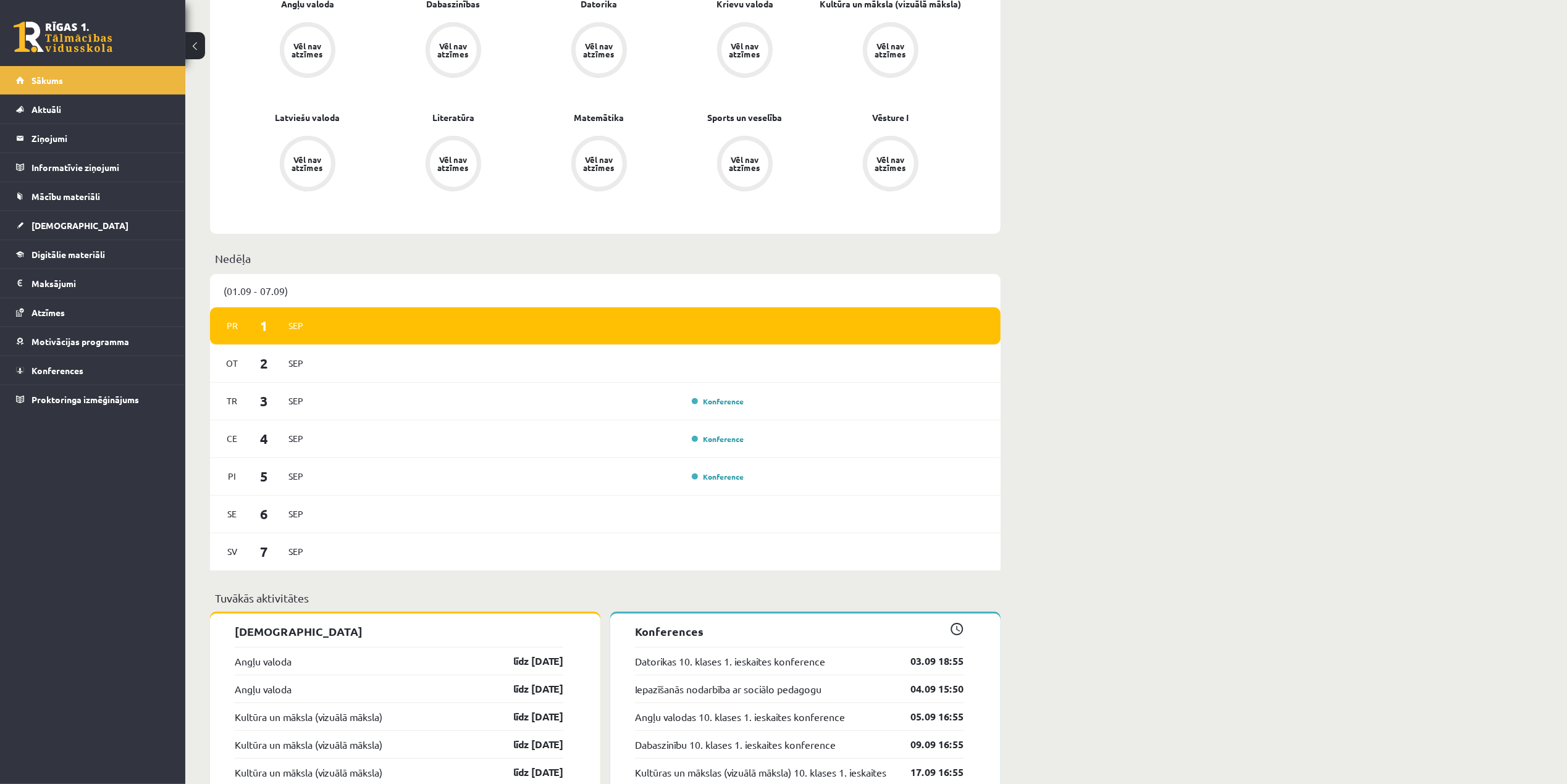
scroll to position [658, 0]
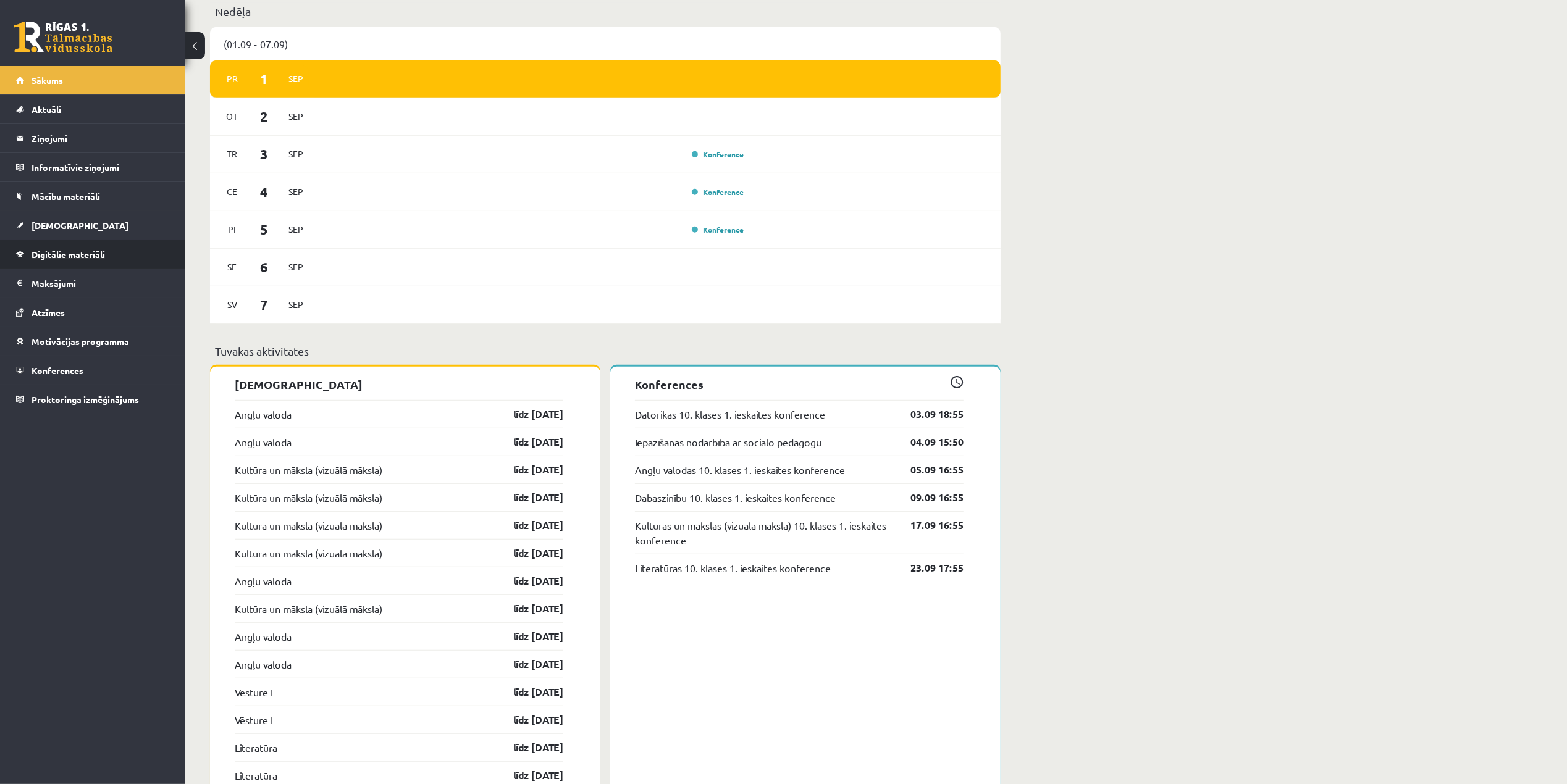
click at [68, 253] on span "Digitālie materiāli" at bounding box center [67, 254] width 73 height 11
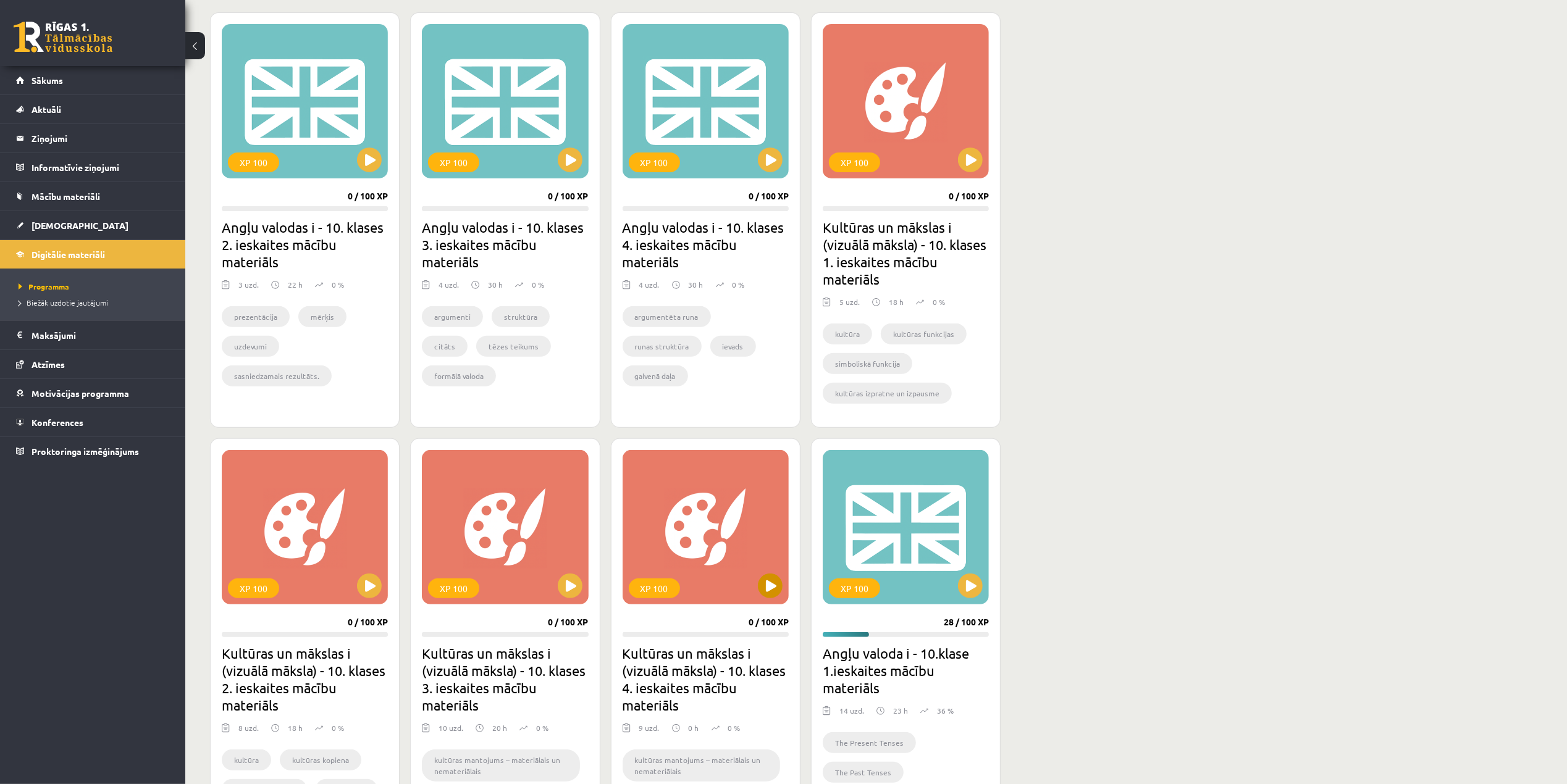
scroll to position [504, 0]
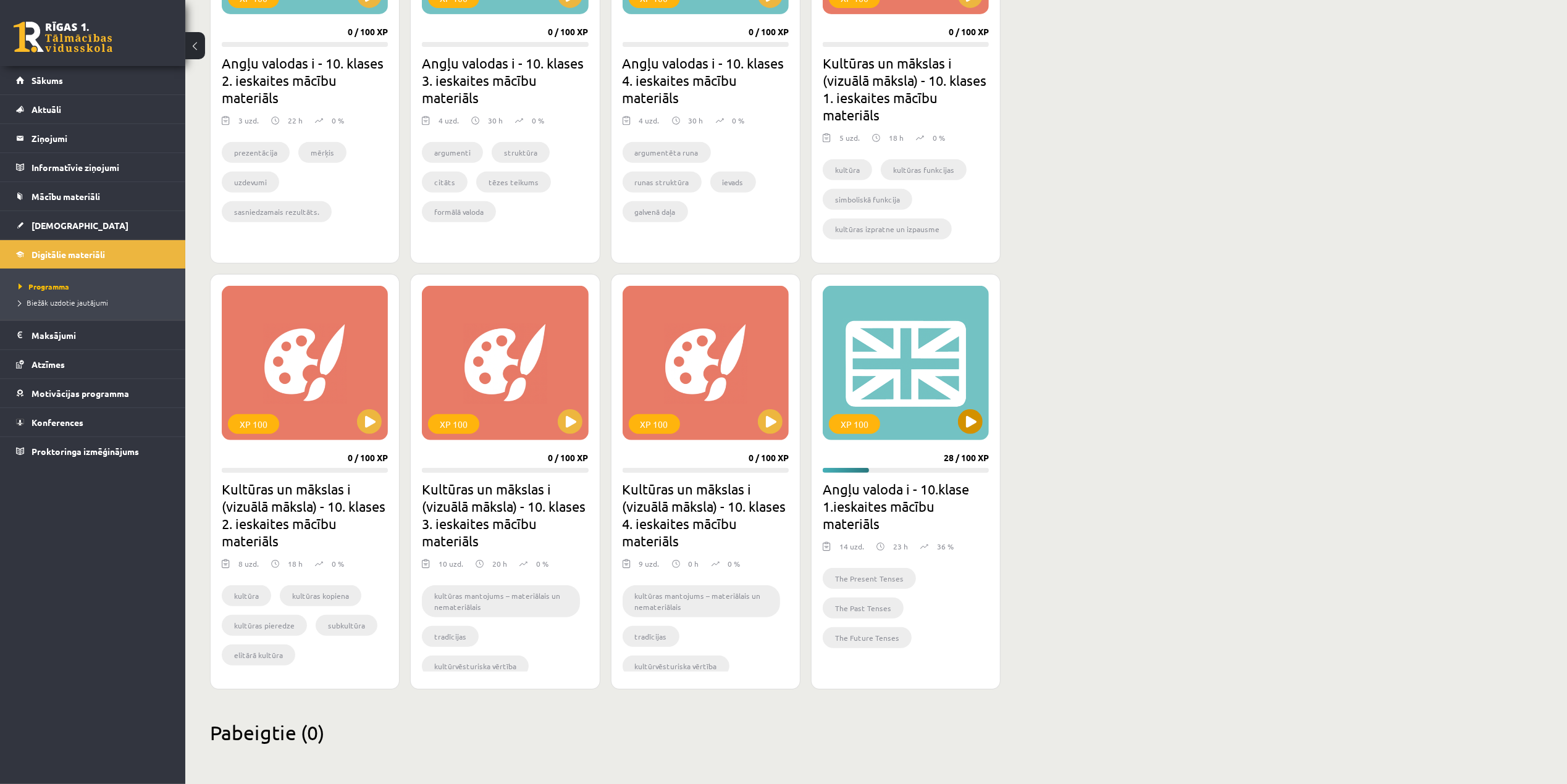
click at [927, 328] on div "XP 100" at bounding box center [906, 363] width 166 height 154
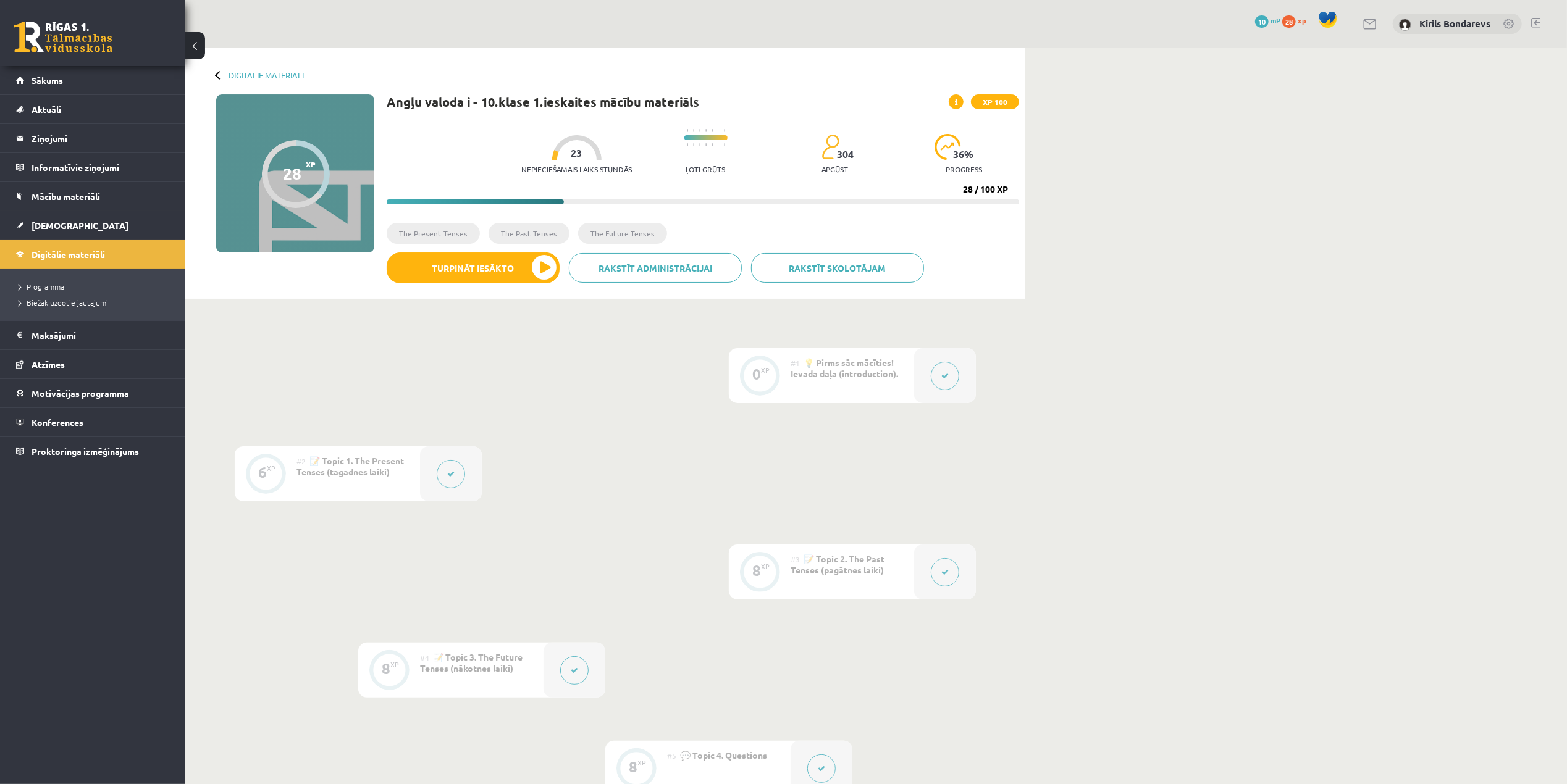
click at [962, 100] on span at bounding box center [955, 102] width 15 height 15
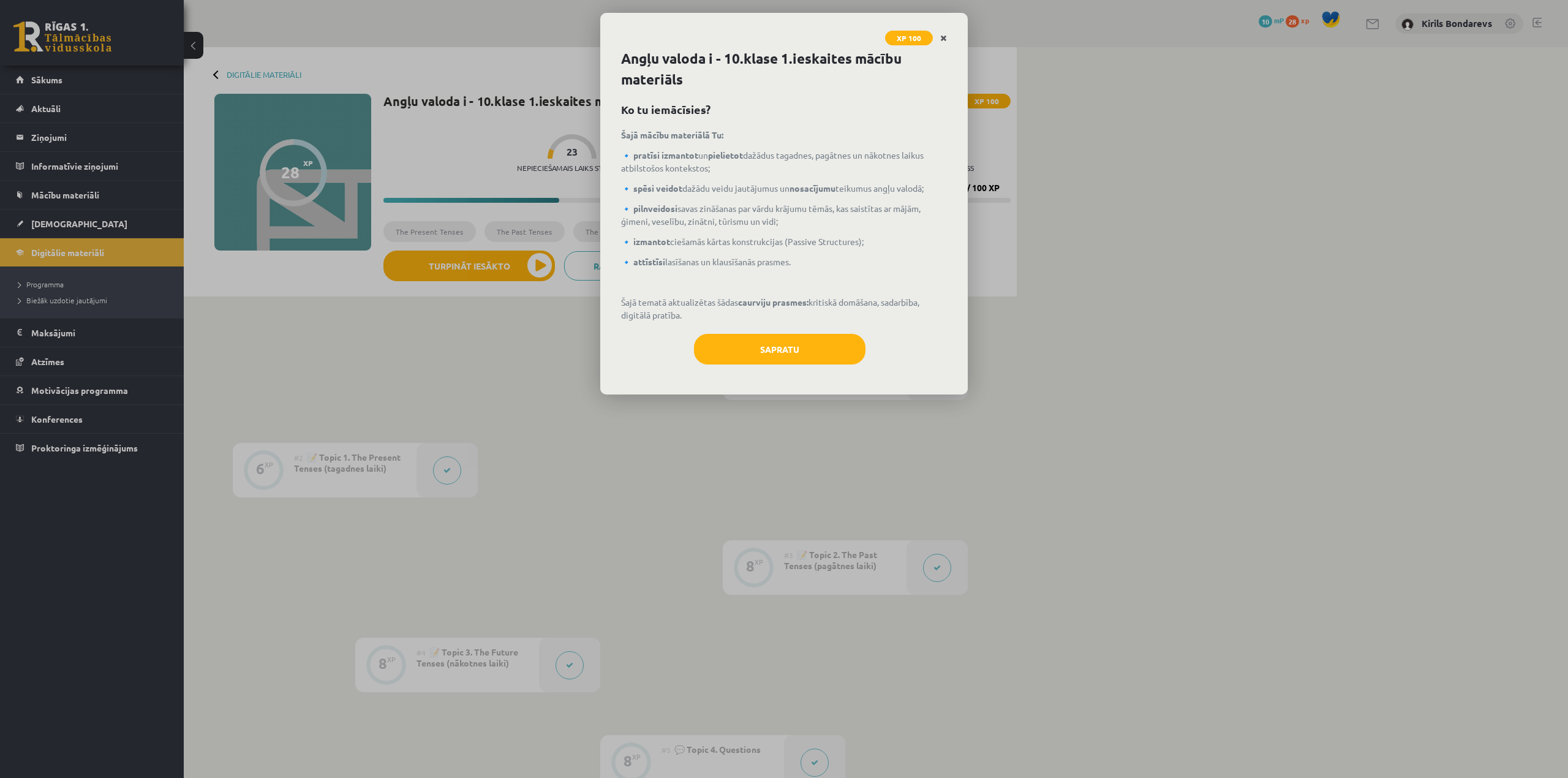
click at [942, 38] on icon "Close" at bounding box center [943, 38] width 7 height 9
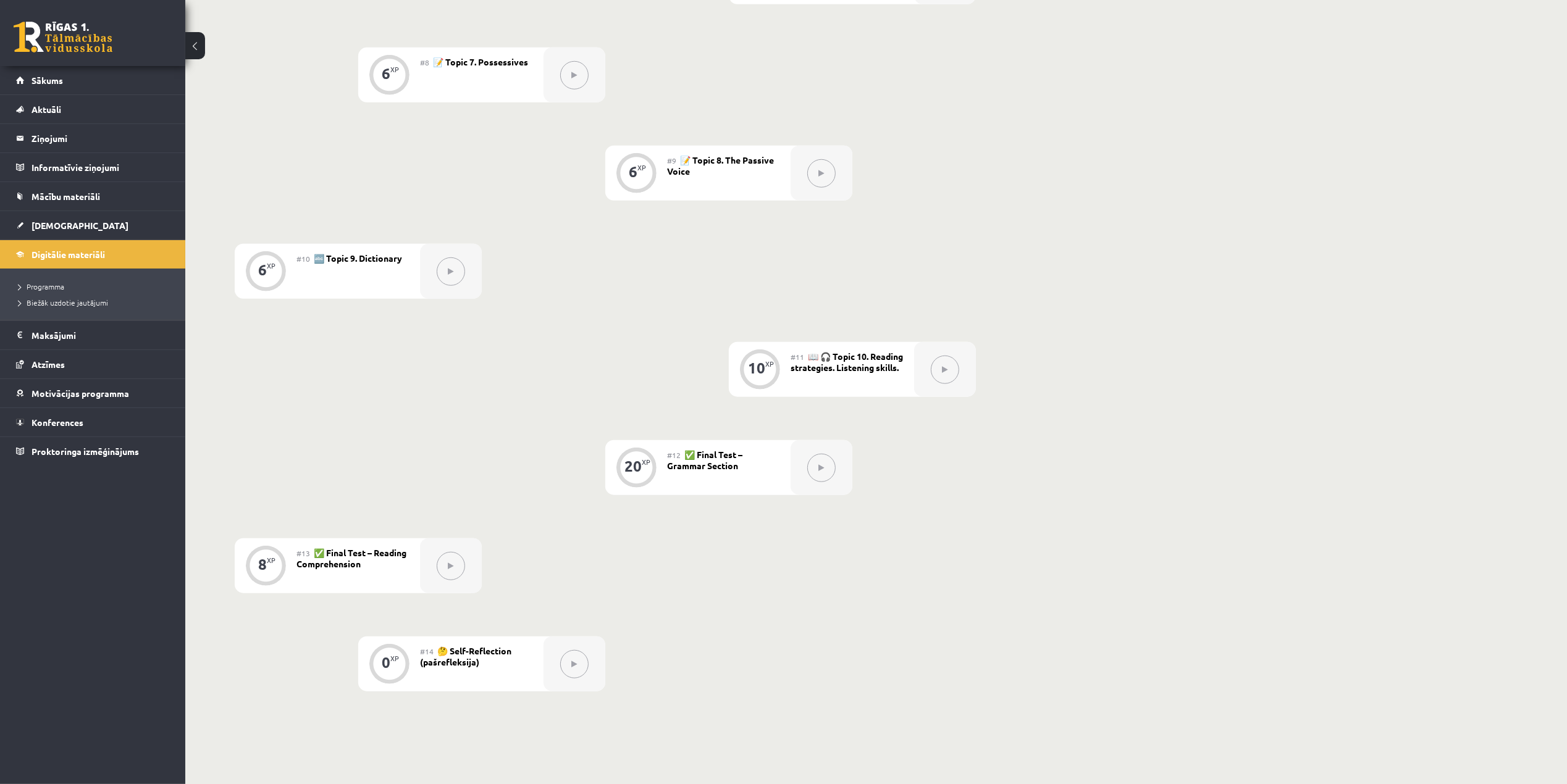
scroll to position [1111, 0]
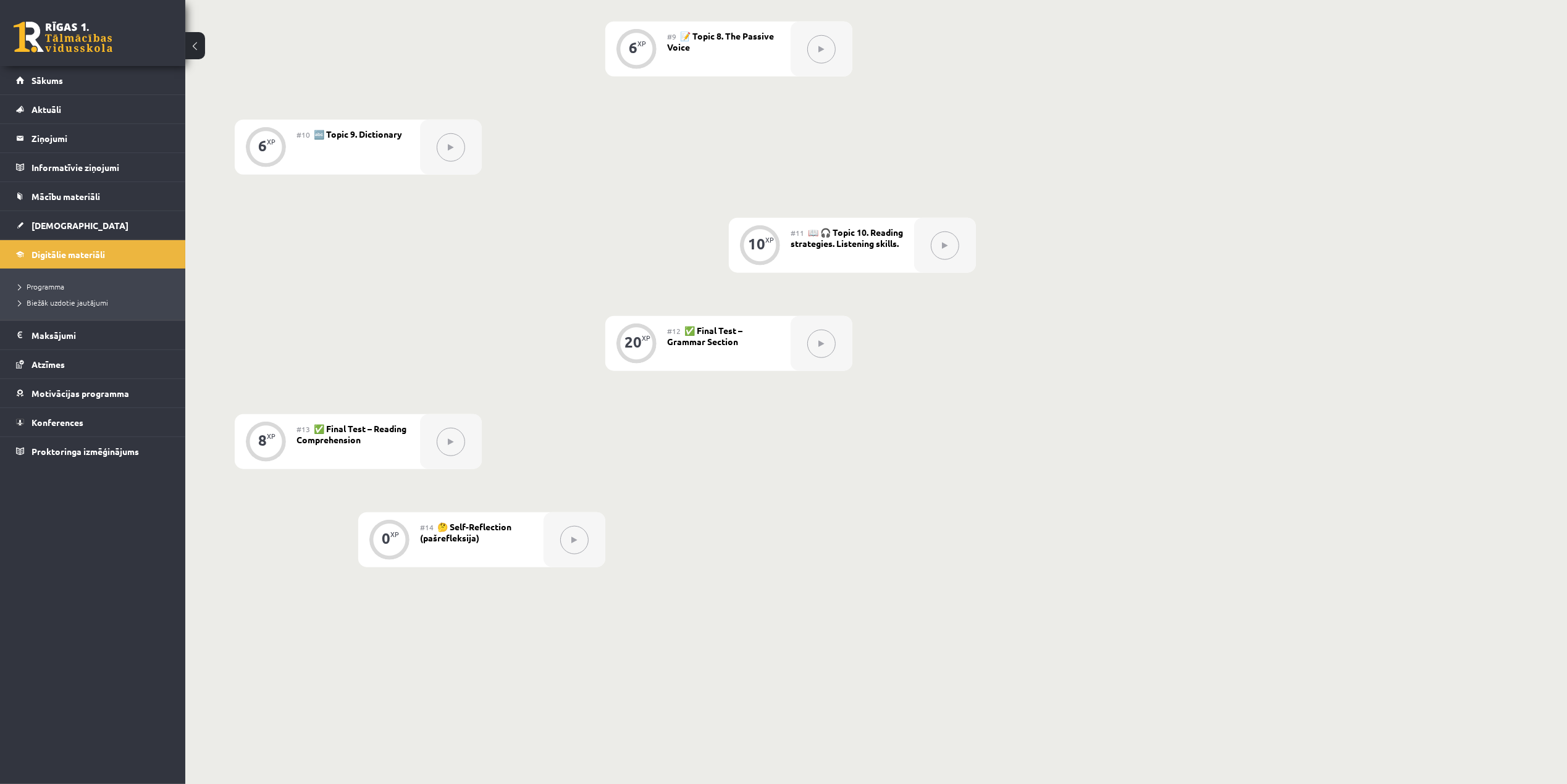
click at [432, 524] on span "#14" at bounding box center [427, 527] width 14 height 10
drag, startPoint x: 432, startPoint y: 539, endPoint x: 453, endPoint y: 543, distance: 21.4
click at [453, 543] on span "🤔 Self-Reflection (pašrefleksija)" at bounding box center [466, 531] width 92 height 22
click at [485, 546] on div "#14 🤔 Self-Reflection (pašrefleksija)" at bounding box center [482, 540] width 123 height 55
click at [45, 226] on span "[DEMOGRAPHIC_DATA]" at bounding box center [79, 225] width 97 height 11
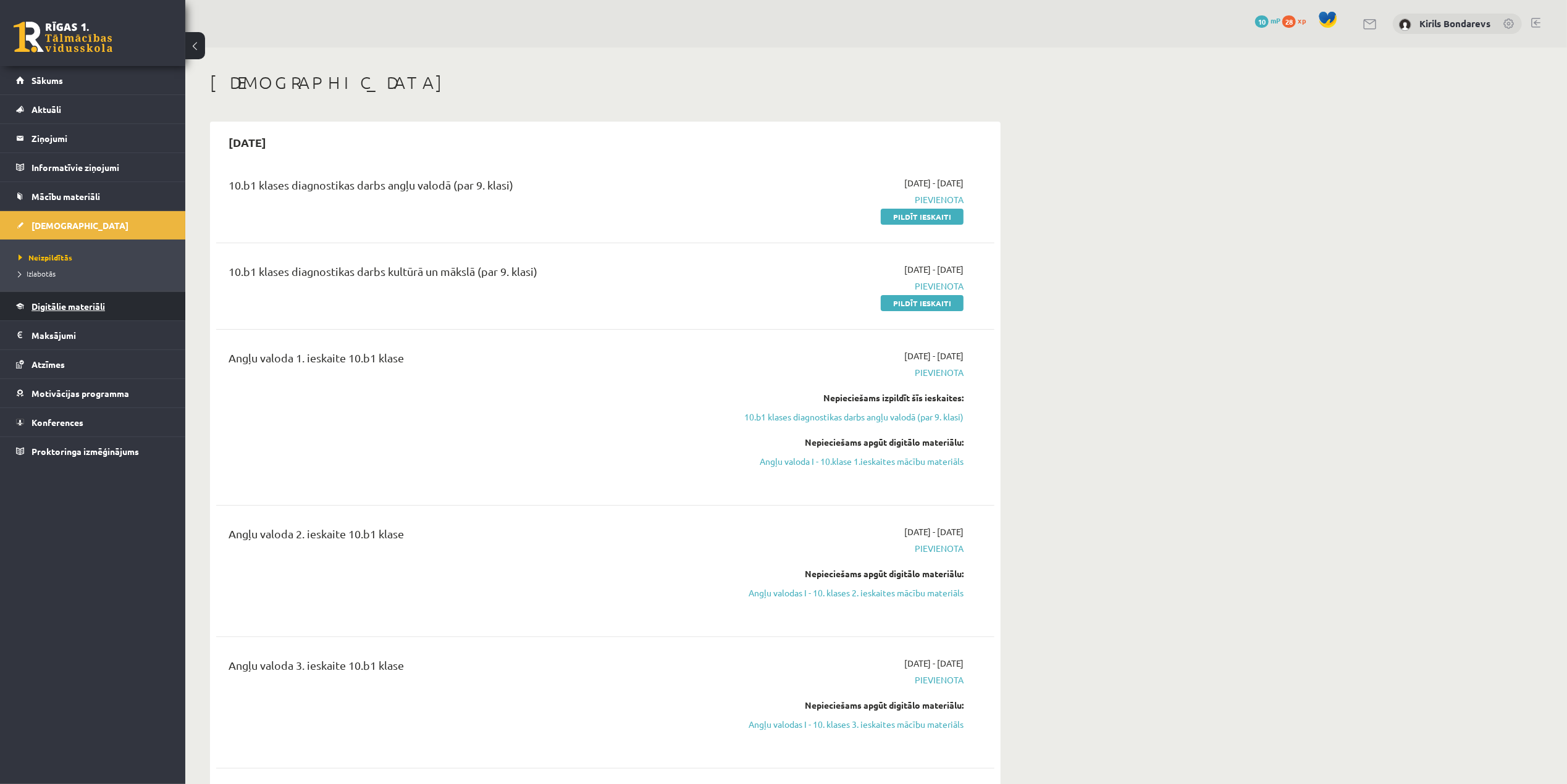
click at [50, 304] on span "Digitālie materiāli" at bounding box center [67, 306] width 73 height 11
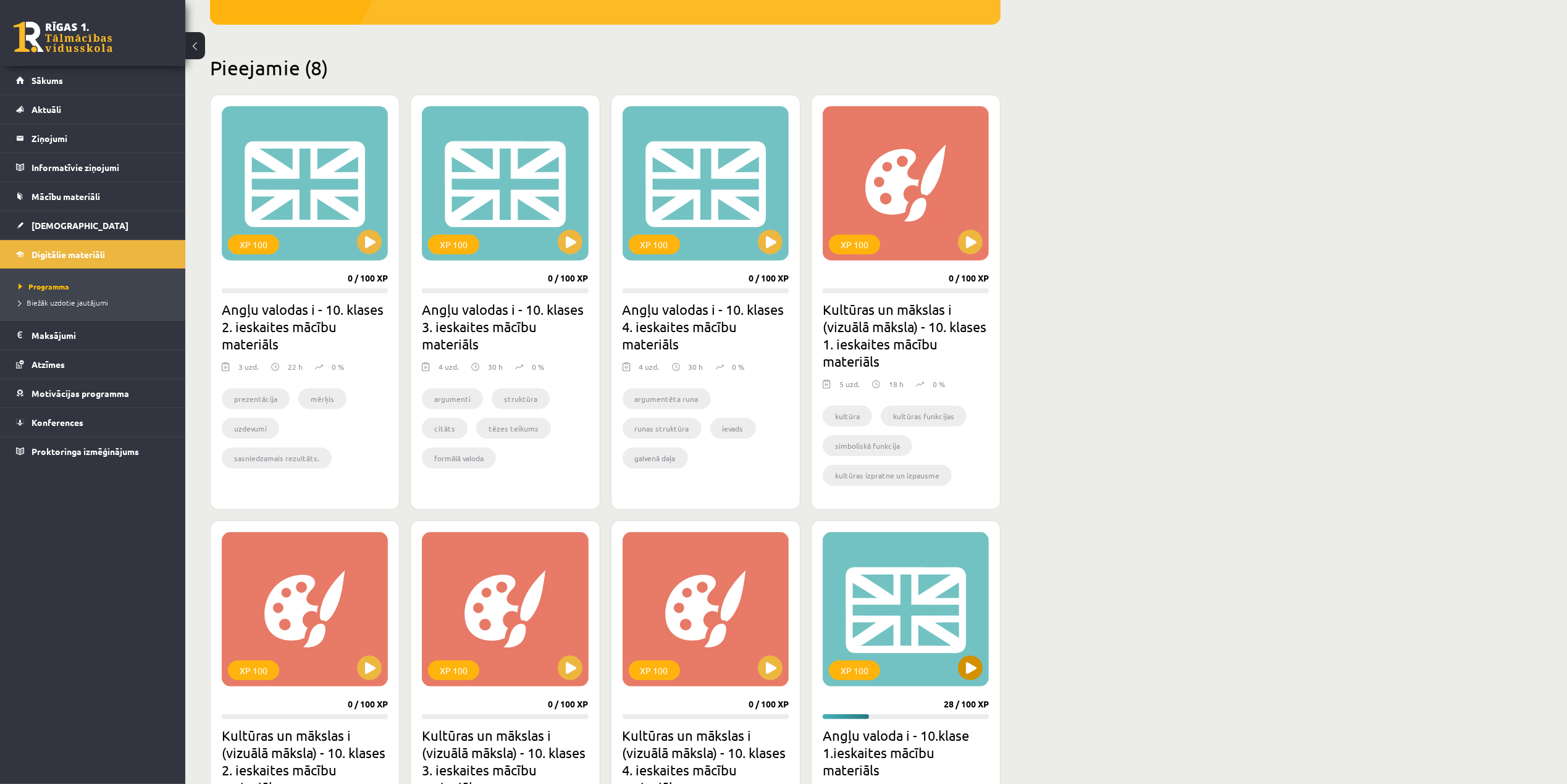
scroll to position [422, 0]
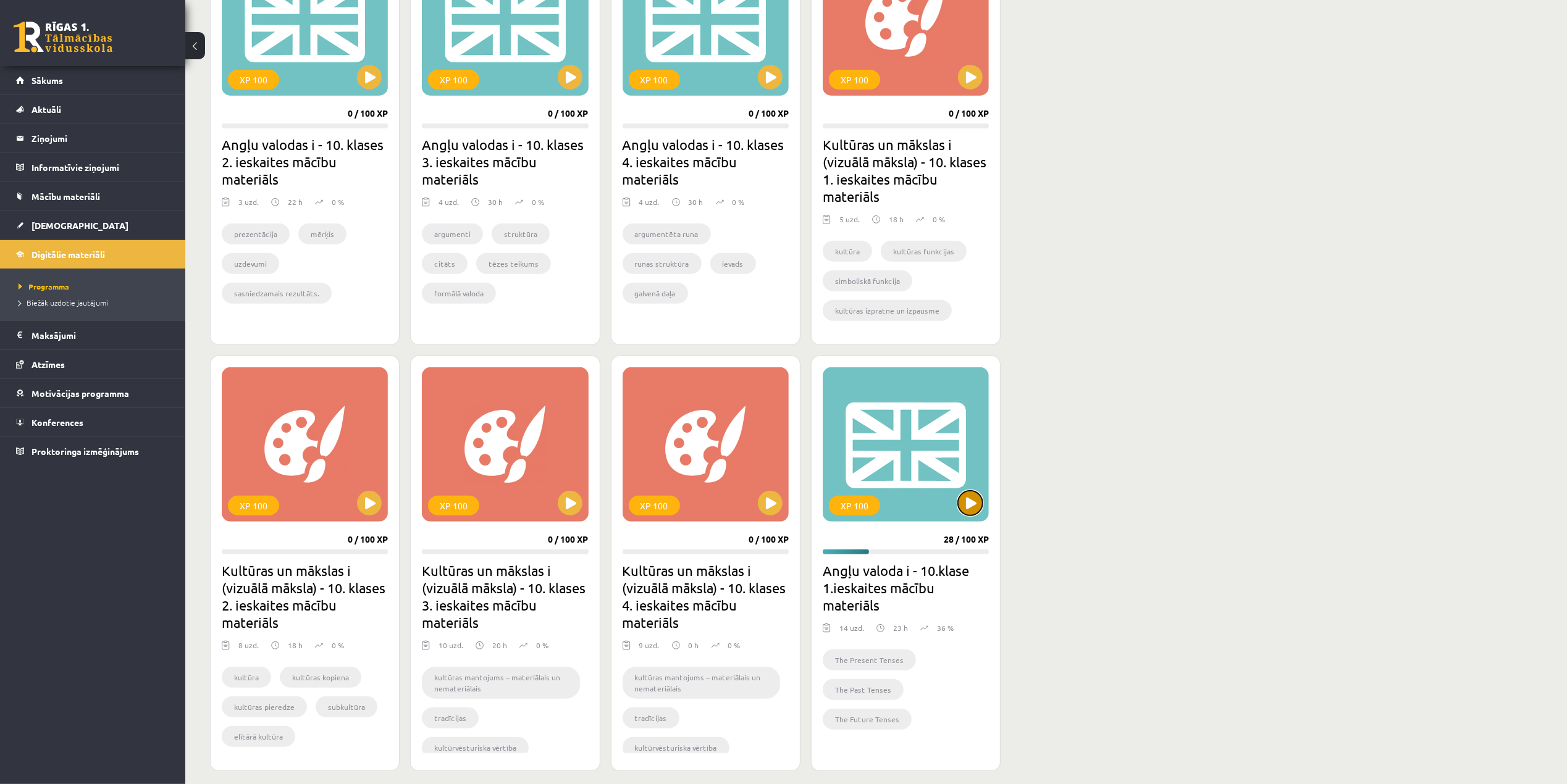
click at [971, 504] on button at bounding box center [969, 503] width 24 height 24
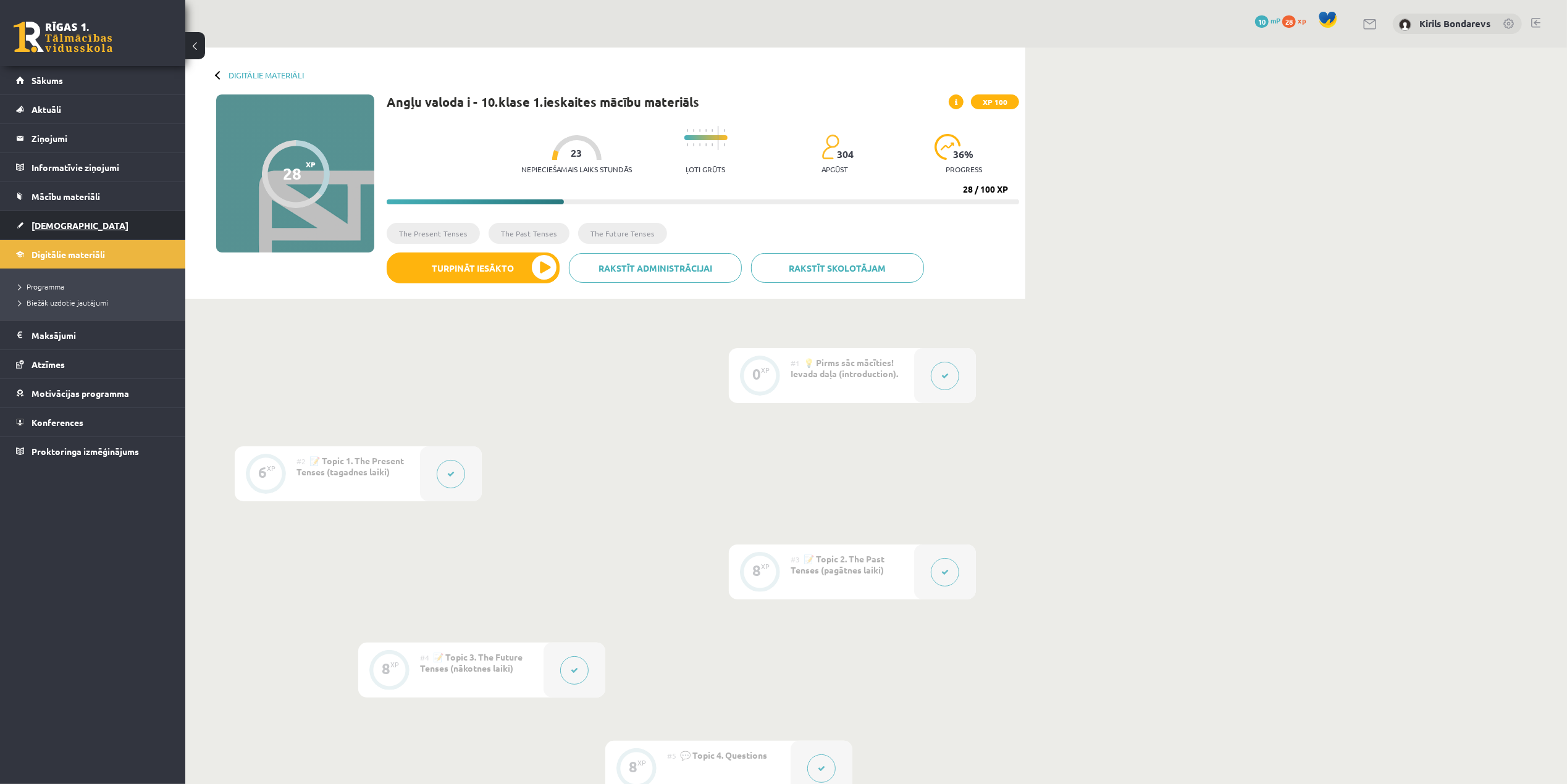
click at [65, 219] on link "[DEMOGRAPHIC_DATA]" at bounding box center [92, 225] width 153 height 28
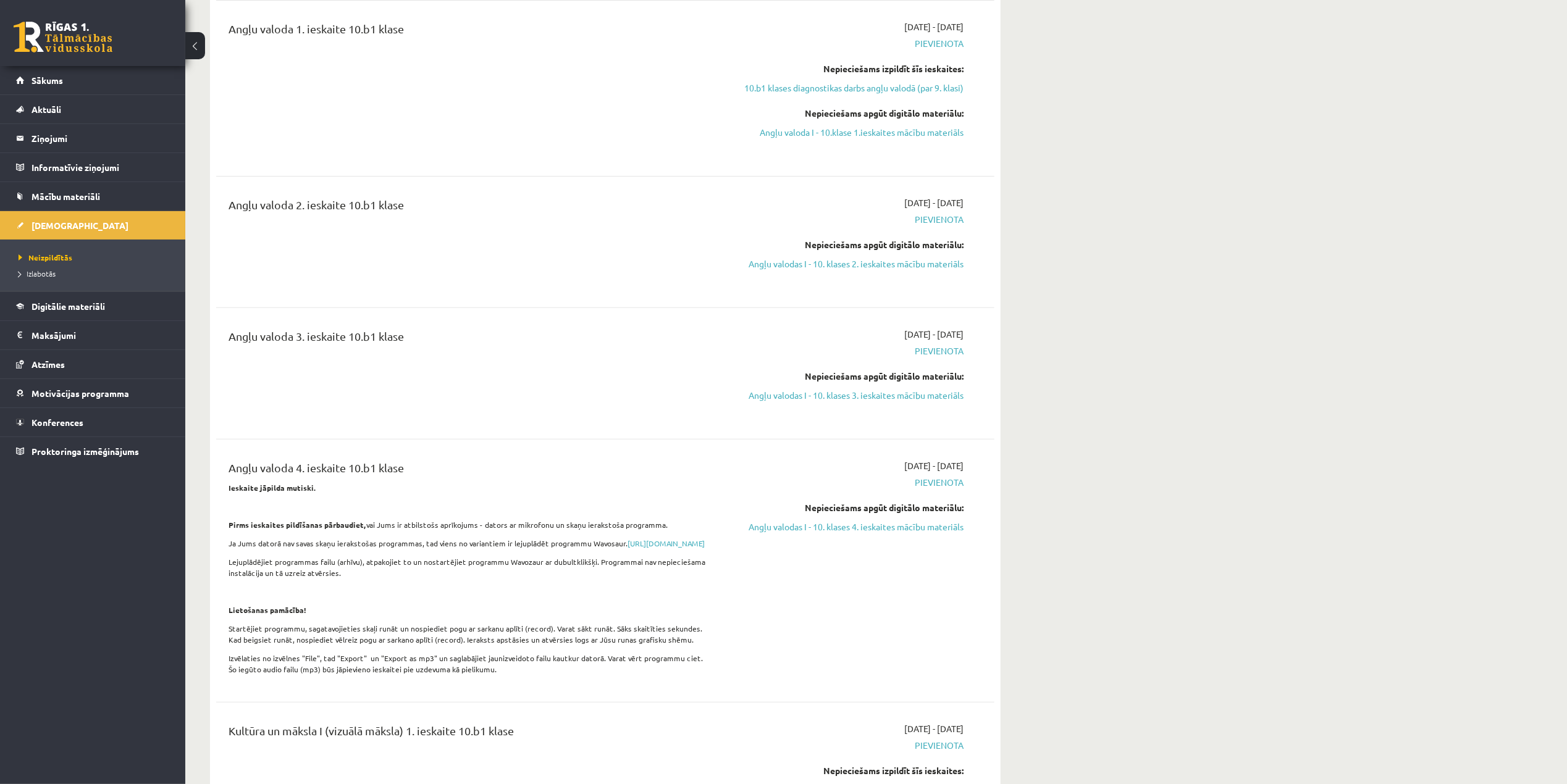
scroll to position [494, 0]
